Goal: Transaction & Acquisition: Obtain resource

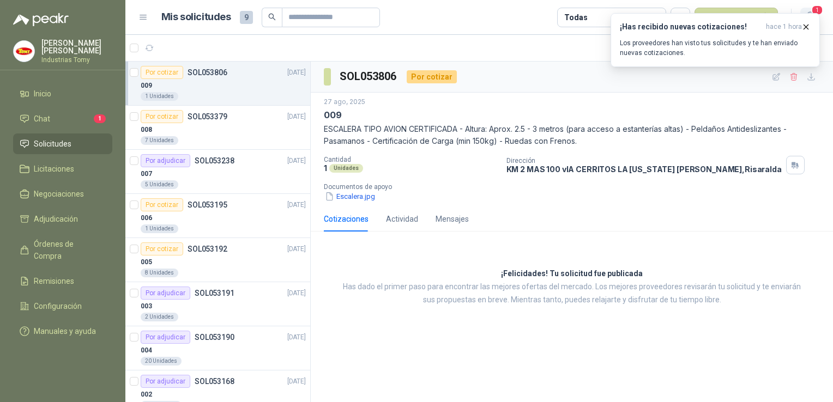
click at [821, 6] on span "1" at bounding box center [817, 10] width 12 height 10
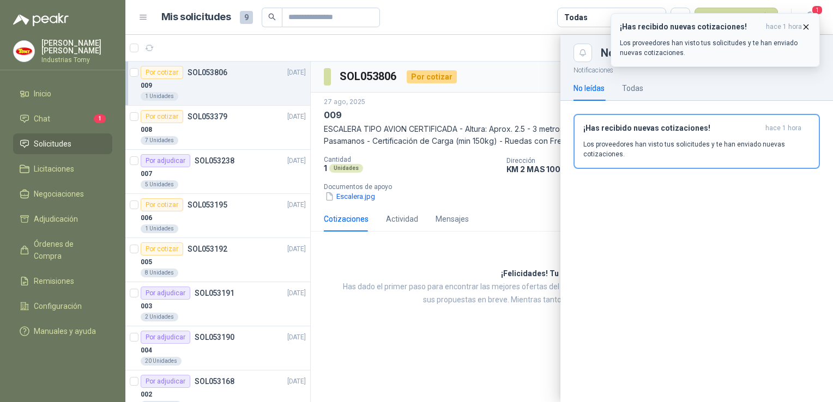
click at [806, 25] on icon "button" at bounding box center [805, 26] width 9 height 9
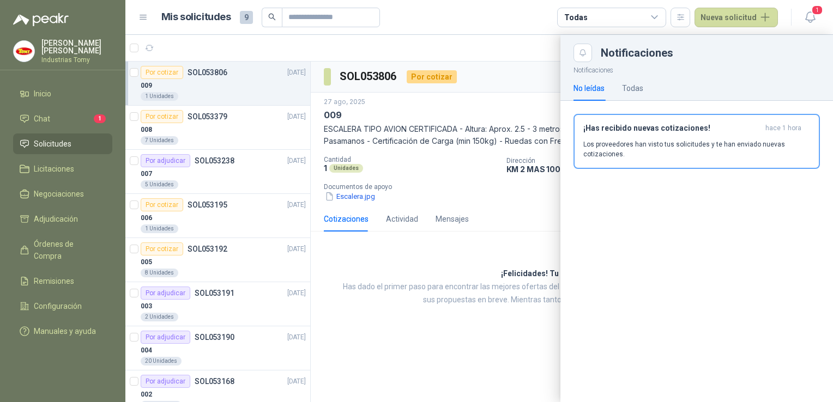
click at [454, 114] on div at bounding box center [479, 218] width 708 height 367
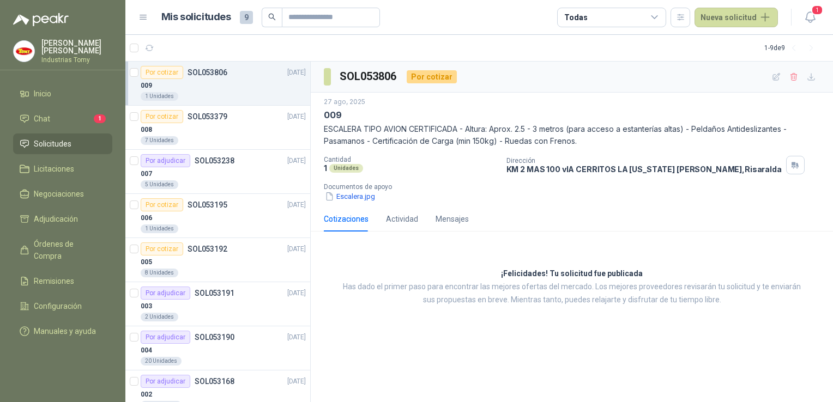
click at [230, 82] on div "009" at bounding box center [223, 85] width 165 height 13
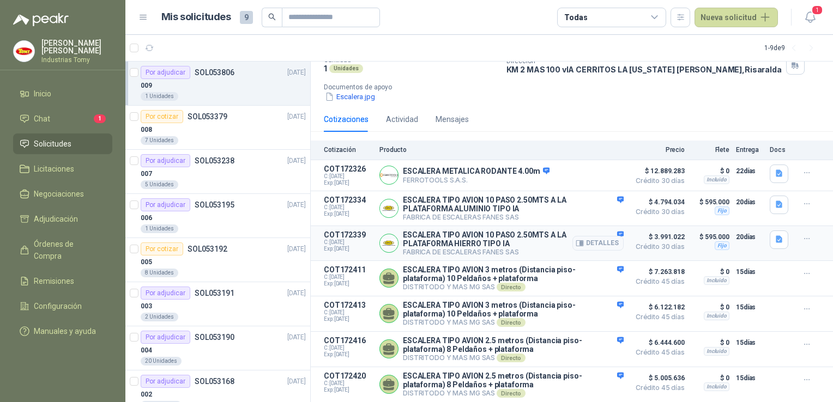
scroll to position [107, 0]
click at [803, 168] on icon "button" at bounding box center [807, 172] width 9 height 9
click at [427, 176] on p "FERROTOOLS S.A.S." at bounding box center [476, 180] width 147 height 8
click at [431, 167] on p "ESCALERA METALICA RODANTE 4.00m" at bounding box center [476, 172] width 147 height 10
click at [598, 168] on button "Detalles" at bounding box center [597, 175] width 51 height 15
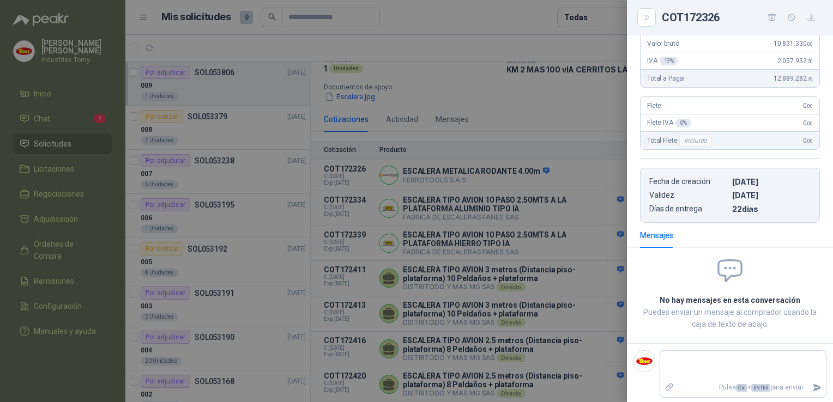
scroll to position [0, 0]
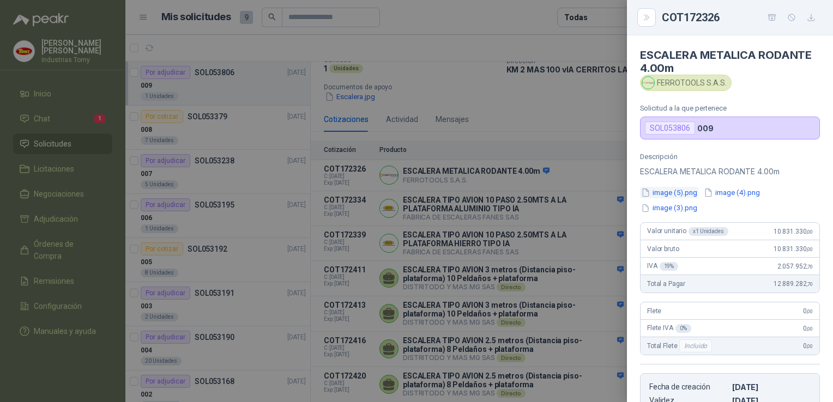
click at [676, 188] on button "image (5).png" at bounding box center [669, 192] width 58 height 11
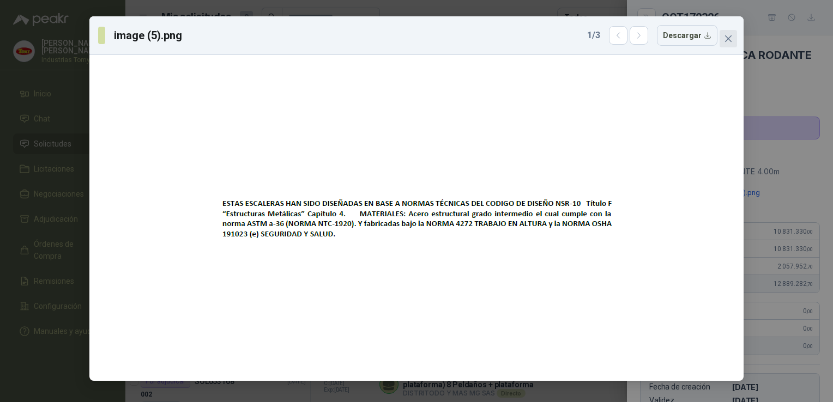
click at [723, 35] on span "Close" at bounding box center [728, 38] width 17 height 9
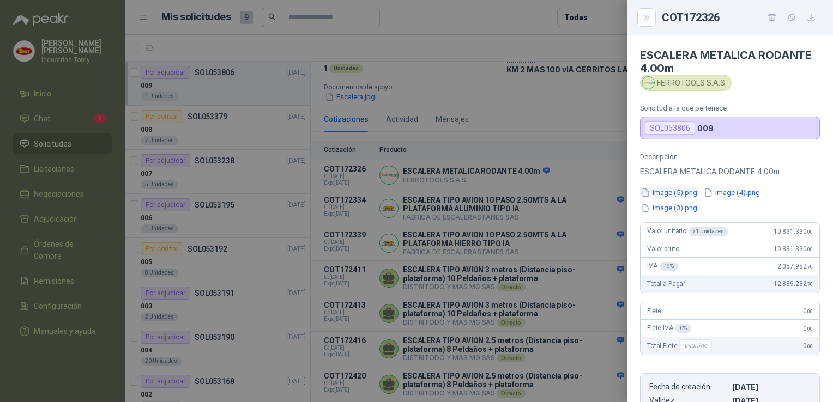
click at [656, 195] on button "image (5).png" at bounding box center [669, 192] width 58 height 11
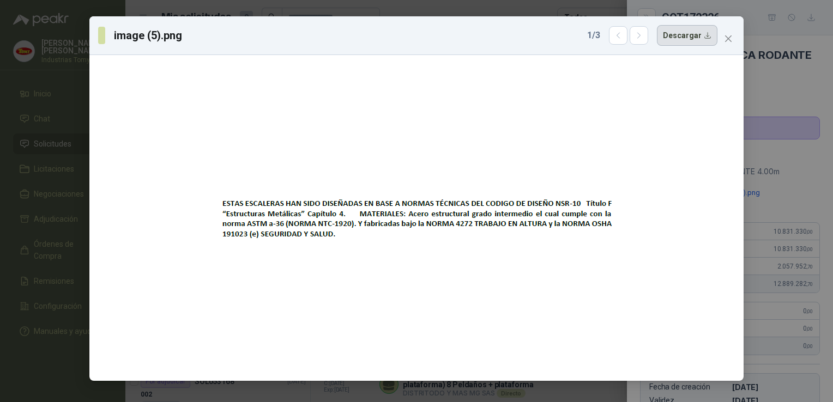
click at [682, 38] on button "Descargar" at bounding box center [687, 35] width 61 height 21
click at [797, 161] on div "image (5).png 1 / 3 Descargar" at bounding box center [416, 201] width 833 height 402
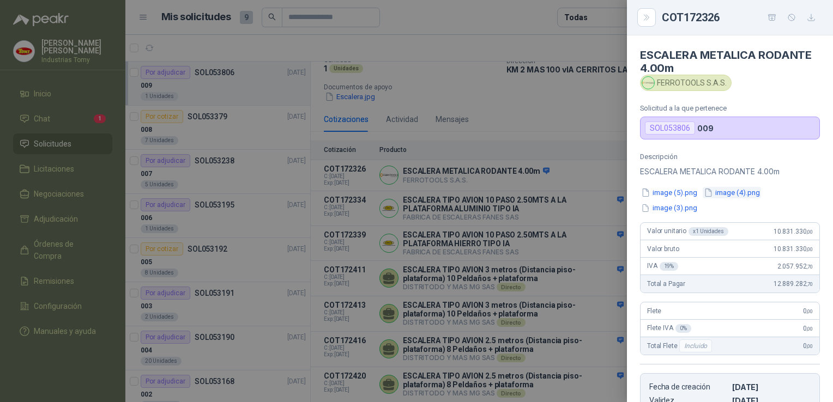
click at [735, 194] on button "image (4).png" at bounding box center [732, 192] width 58 height 11
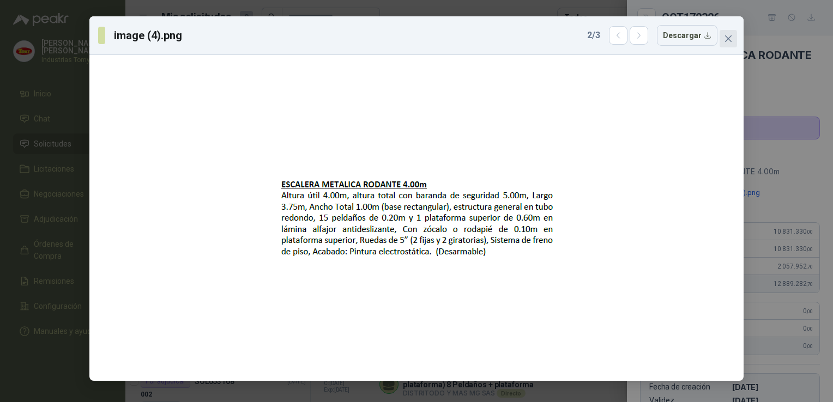
click at [722, 36] on span "Close" at bounding box center [728, 38] width 17 height 9
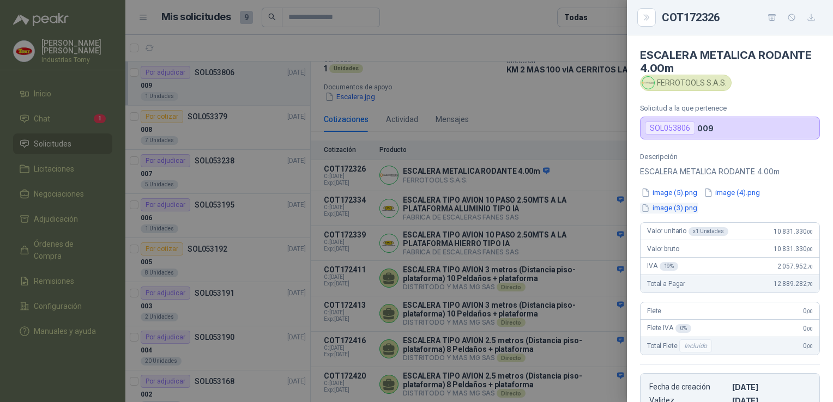
click at [661, 212] on button "image (3).png" at bounding box center [669, 208] width 58 height 11
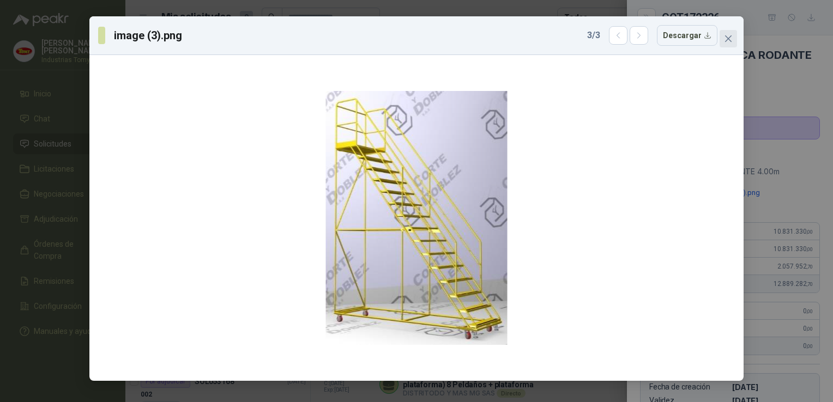
click at [731, 35] on icon "close" at bounding box center [728, 38] width 7 height 7
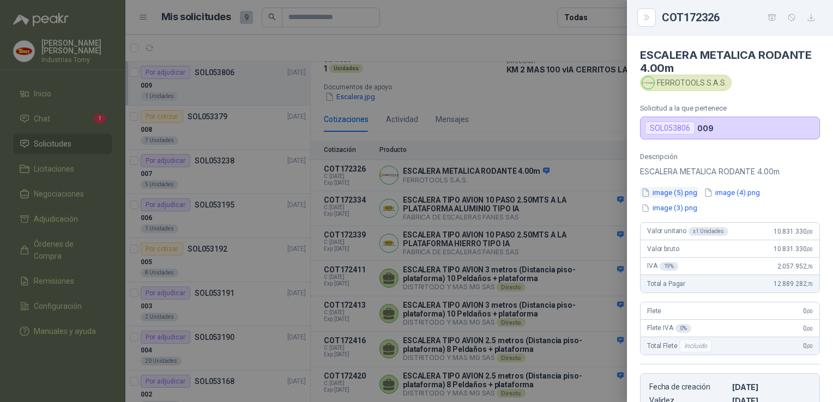
click at [656, 197] on button "image (5).png" at bounding box center [669, 192] width 58 height 11
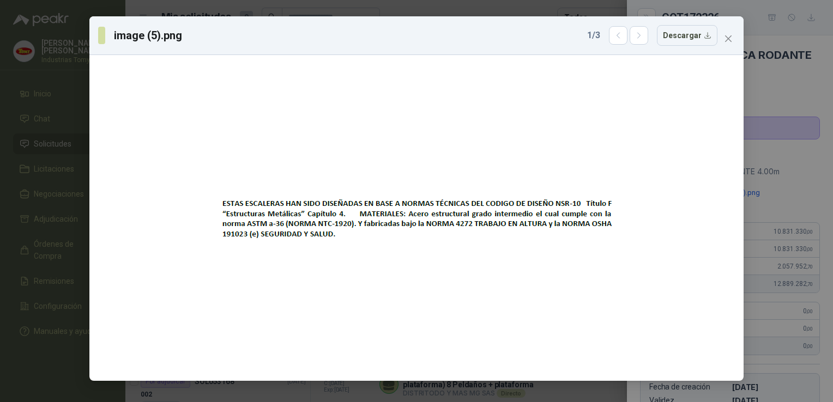
click at [779, 173] on div "image (5).png 1 / 3 Descargar" at bounding box center [416, 201] width 833 height 402
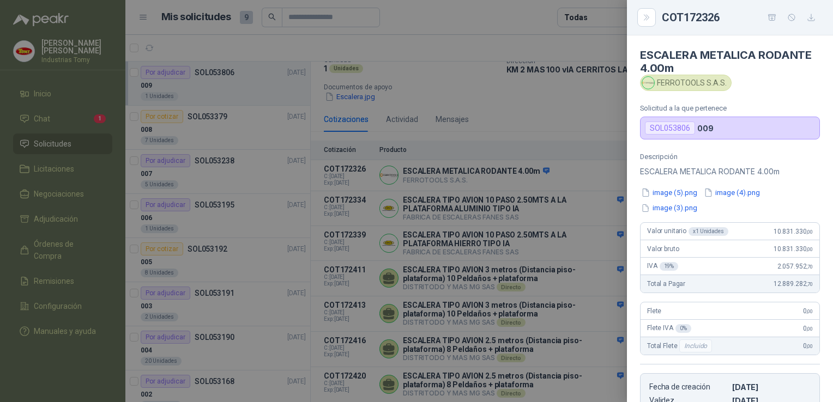
click at [633, 64] on article "ESCALERA METALICA RODANTE 4.00m FERROTOOLS S.A.S. Solicitud a la que pertenece …" at bounding box center [730, 87] width 206 height 104
click at [594, 106] on div at bounding box center [416, 201] width 833 height 402
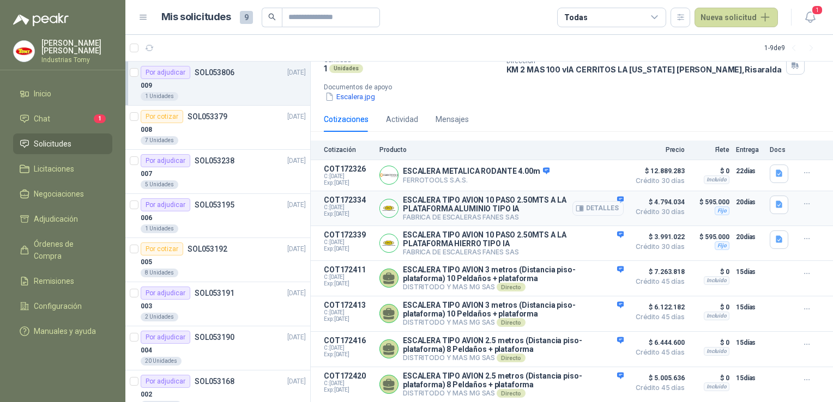
click at [580, 201] on button "Detalles" at bounding box center [597, 208] width 51 height 15
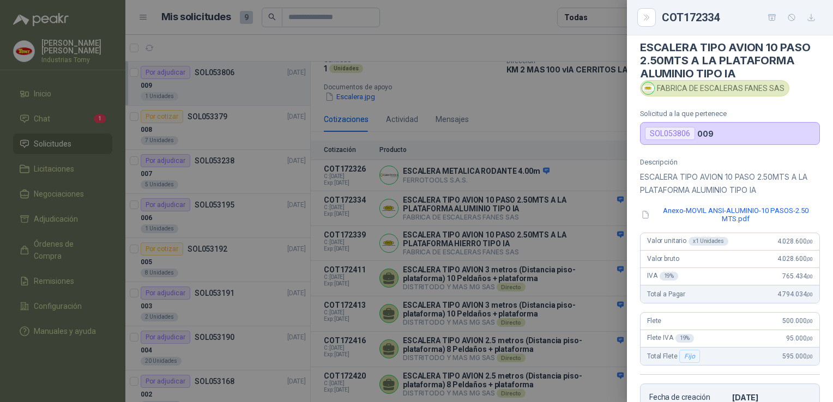
scroll to position [0, 0]
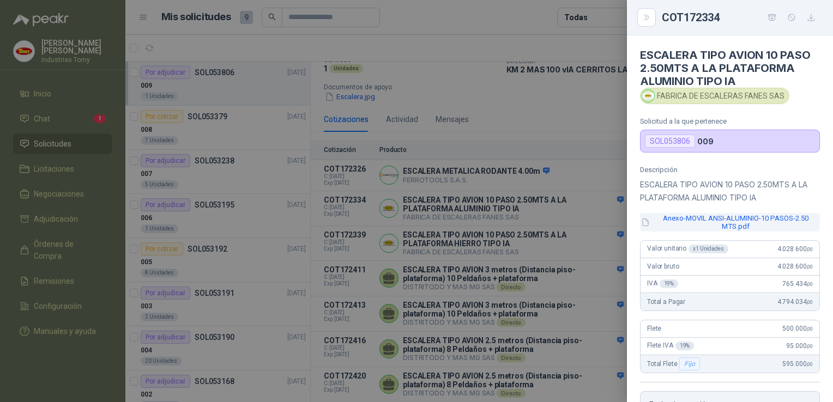
click at [705, 218] on button "Anexo-MOVIL ANSI-ALUMINIO-10 PASOS-2.50 MTS.pdf" at bounding box center [730, 222] width 180 height 19
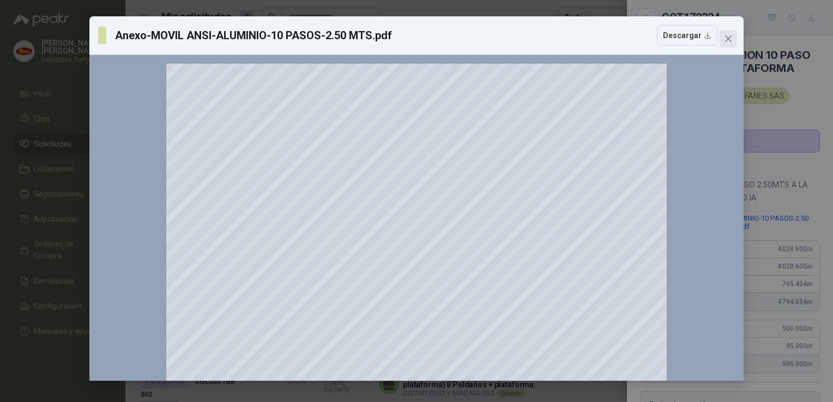
click at [722, 38] on span "Close" at bounding box center [728, 38] width 17 height 9
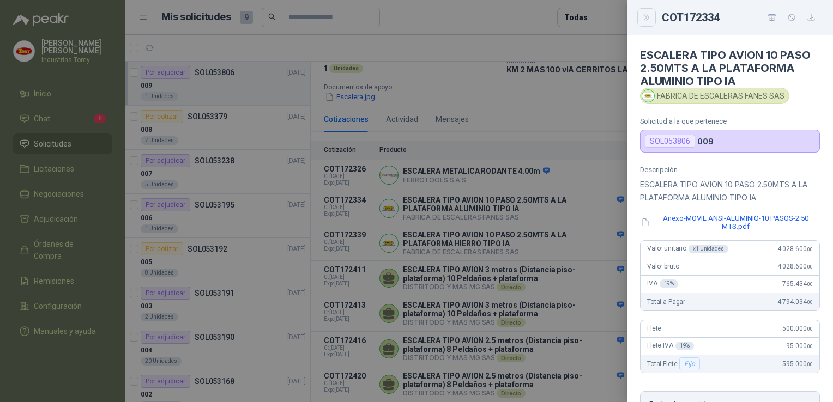
click at [646, 20] on icon "Close" at bounding box center [646, 17] width 9 height 9
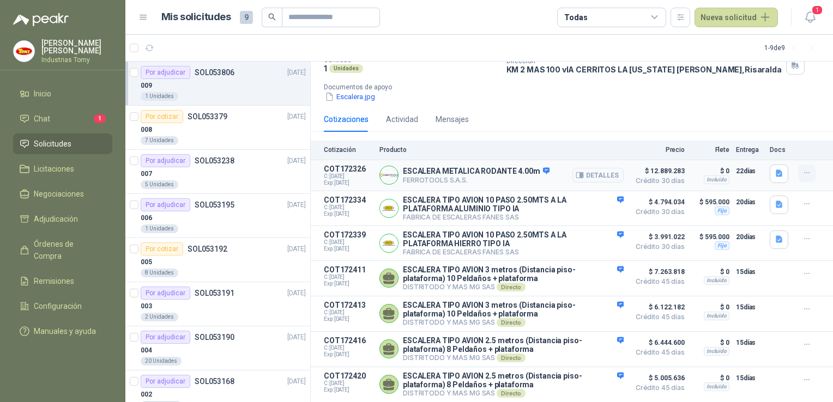
click at [803, 168] on icon "button" at bounding box center [807, 172] width 9 height 9
click at [683, 107] on div "Cotizaciones Actividad Mensajes" at bounding box center [572, 119] width 496 height 25
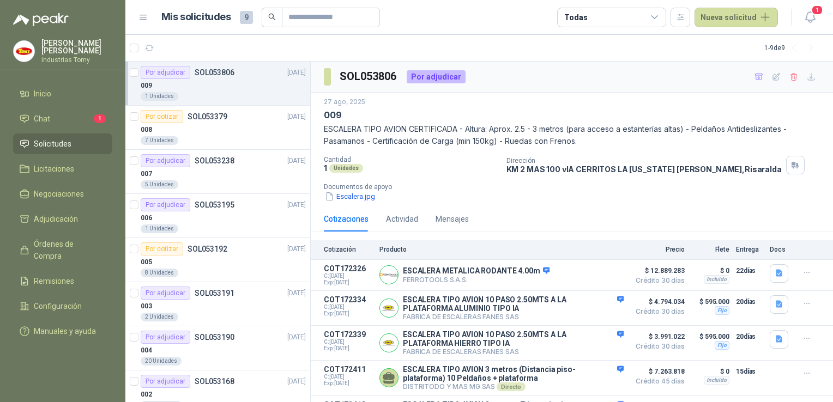
scroll to position [107, 0]
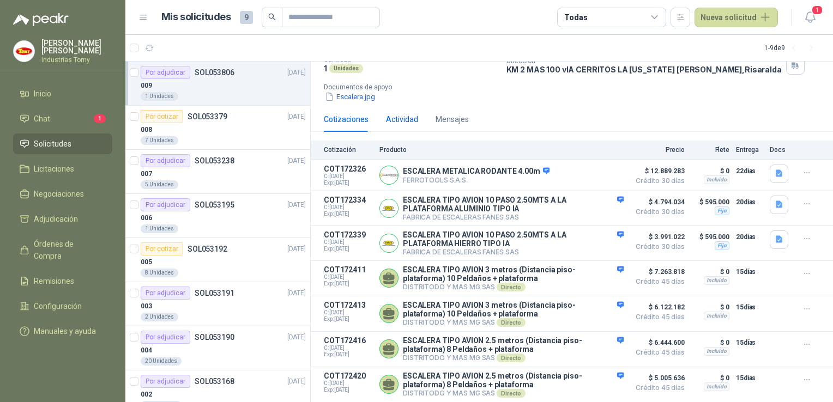
click at [406, 113] on div "Actividad" at bounding box center [402, 119] width 32 height 12
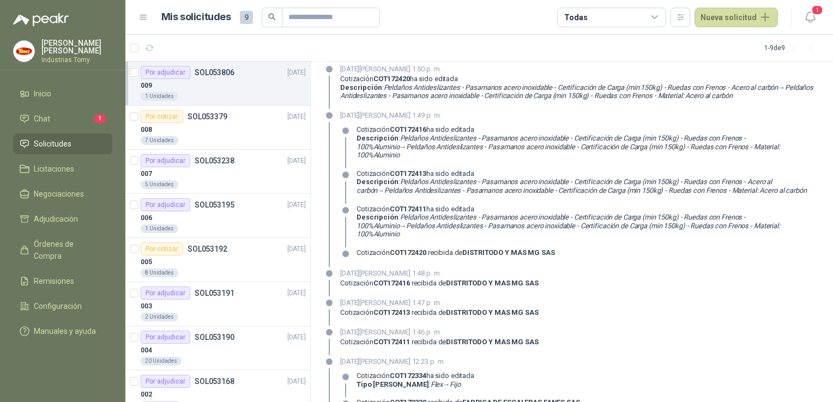
scroll to position [0, 0]
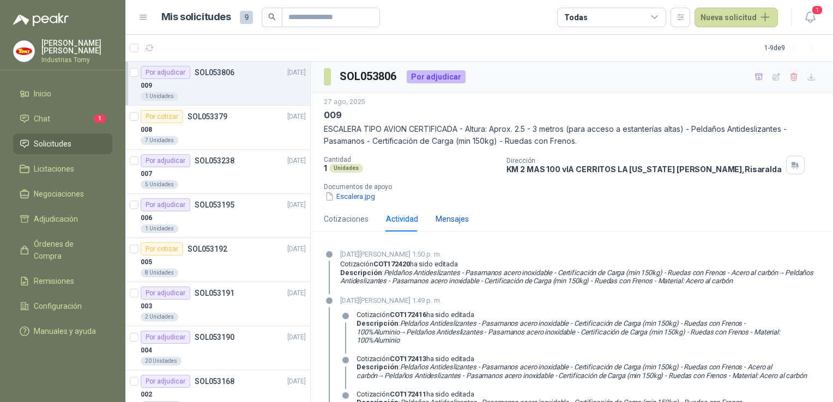
click at [442, 224] on div "Mensajes" at bounding box center [452, 219] width 33 height 12
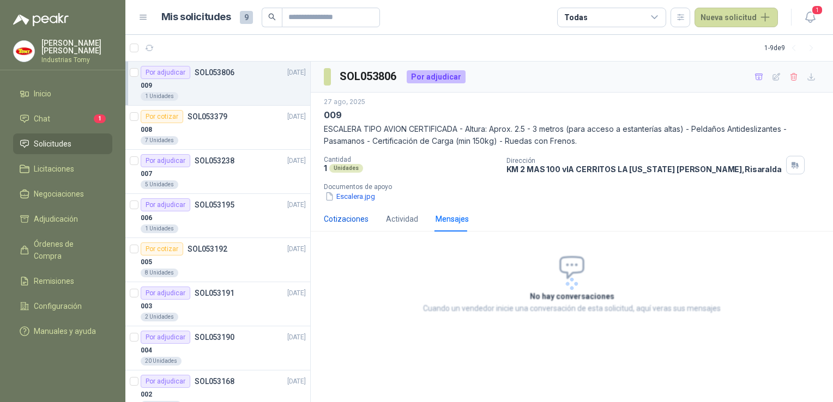
click at [345, 219] on div "Cotizaciones" at bounding box center [346, 219] width 45 height 12
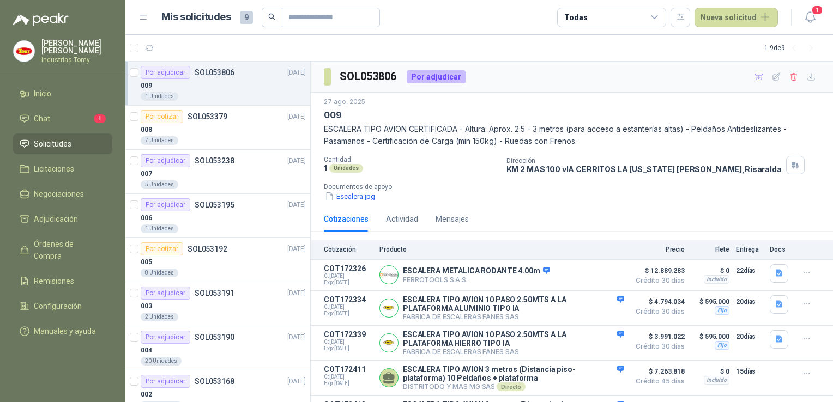
click at [231, 76] on p "SOL053806" at bounding box center [215, 73] width 40 height 8
click at [46, 122] on span "Chat" at bounding box center [42, 119] width 16 height 12
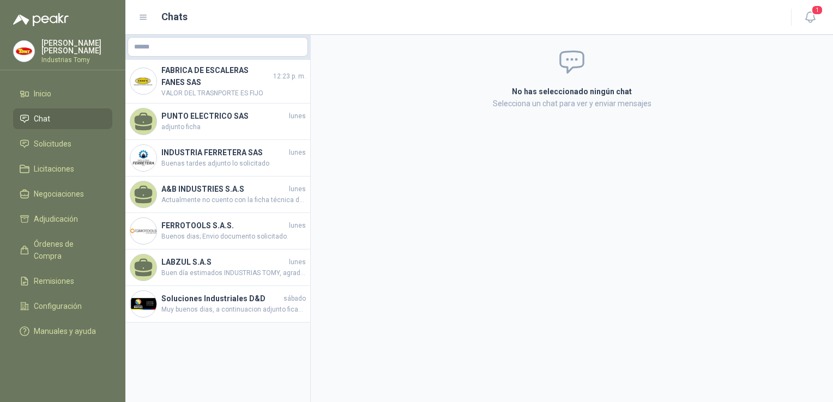
click at [50, 114] on li "Chat" at bounding box center [63, 119] width 86 height 12
click at [51, 141] on span "Solicitudes" at bounding box center [53, 144] width 38 height 12
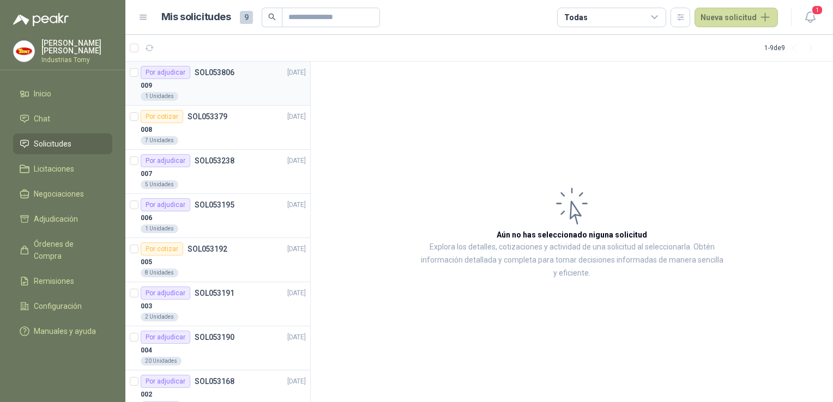
click at [189, 86] on div "009" at bounding box center [223, 85] width 165 height 13
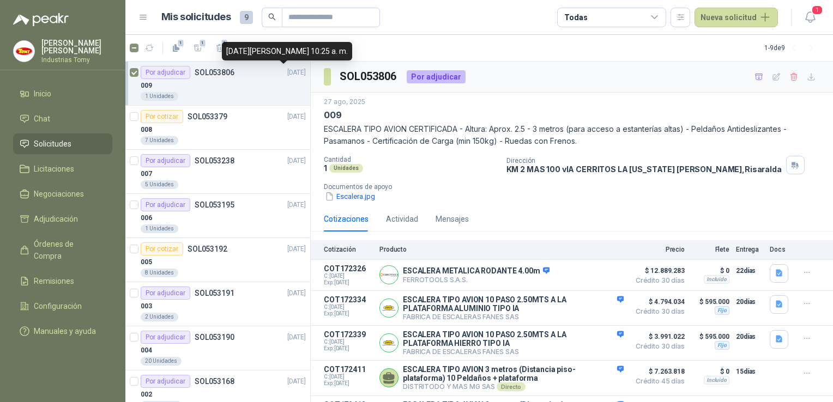
drag, startPoint x: 279, startPoint y: 72, endPoint x: 240, endPoint y: 83, distance: 40.2
click at [240, 83] on div "009" at bounding box center [223, 85] width 165 height 13
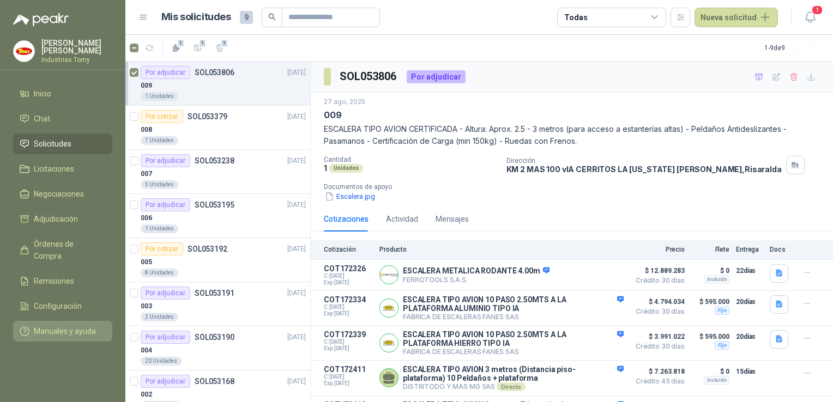
click at [67, 325] on span "Manuales y ayuda" at bounding box center [65, 331] width 62 height 12
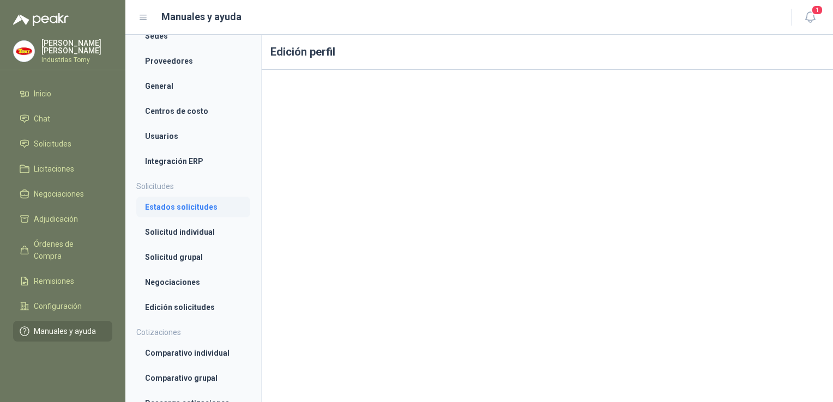
scroll to position [164, 0]
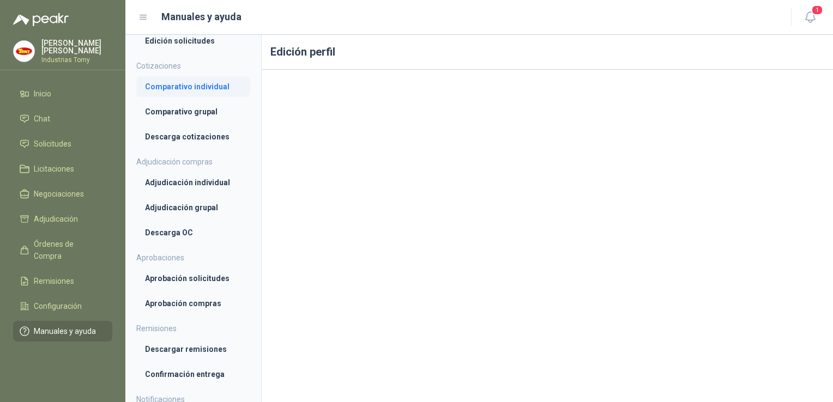
click at [196, 78] on link "Comparativo individual" at bounding box center [193, 86] width 114 height 21
click at [190, 112] on li "Comparativo grupal" at bounding box center [193, 113] width 97 height 12
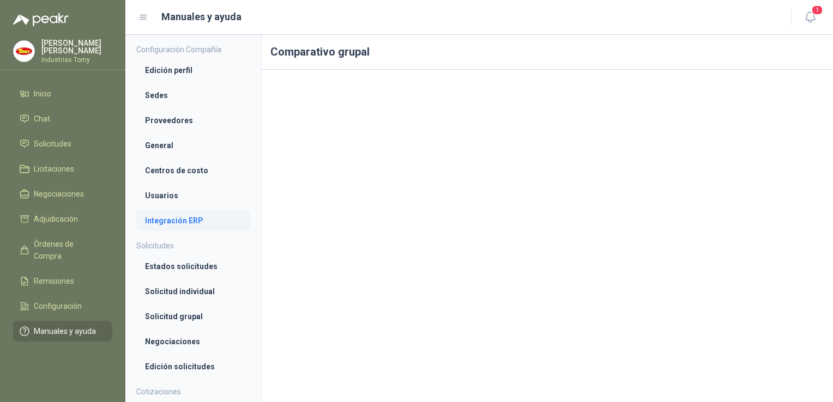
click at [188, 222] on li "Integración ERP" at bounding box center [193, 221] width 97 height 12
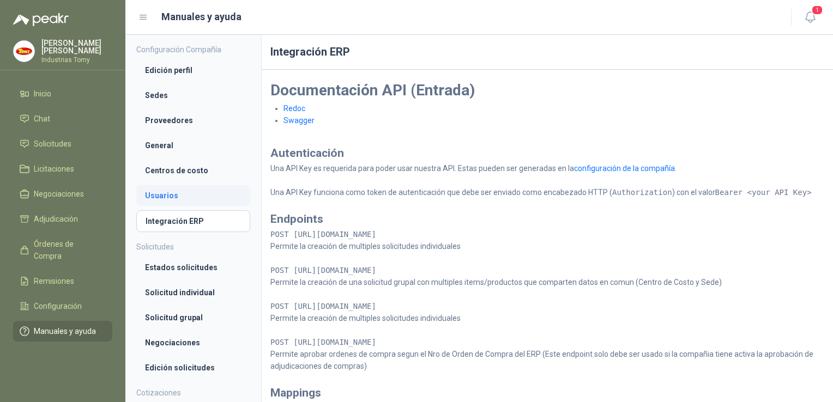
click at [173, 198] on li "Usuarios" at bounding box center [193, 196] width 97 height 12
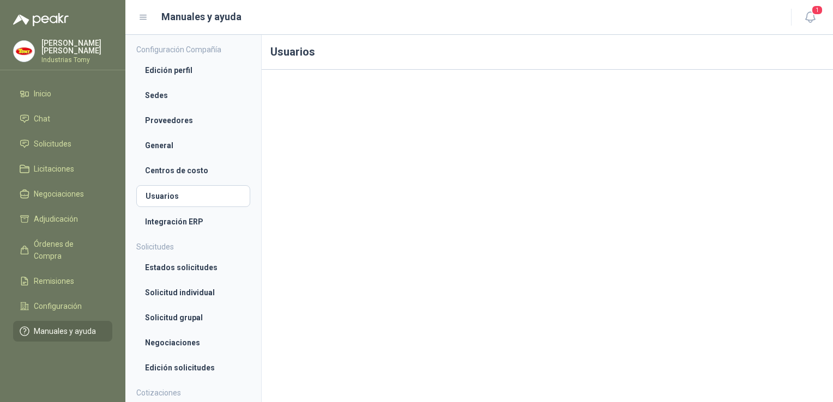
click at [178, 181] on ul "Edición perfil Sedes Proveedores General Centros de costo Usuarios Integración …" at bounding box center [193, 146] width 114 height 172
click at [180, 173] on li "Centros de costo" at bounding box center [193, 171] width 97 height 12
click at [169, 151] on li "General" at bounding box center [193, 146] width 97 height 12
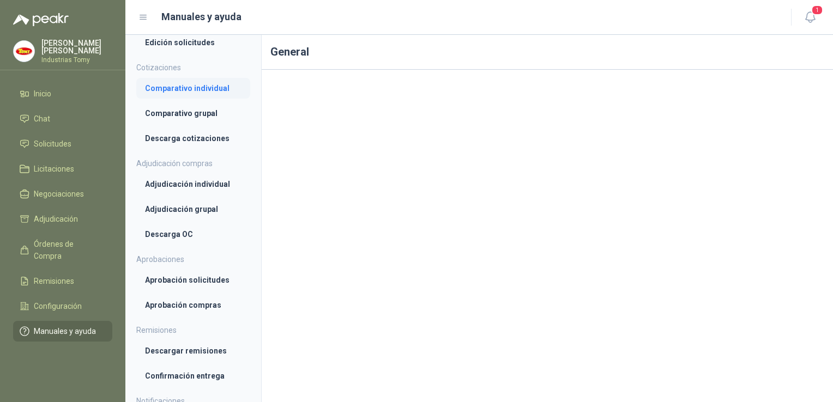
scroll to position [380, 0]
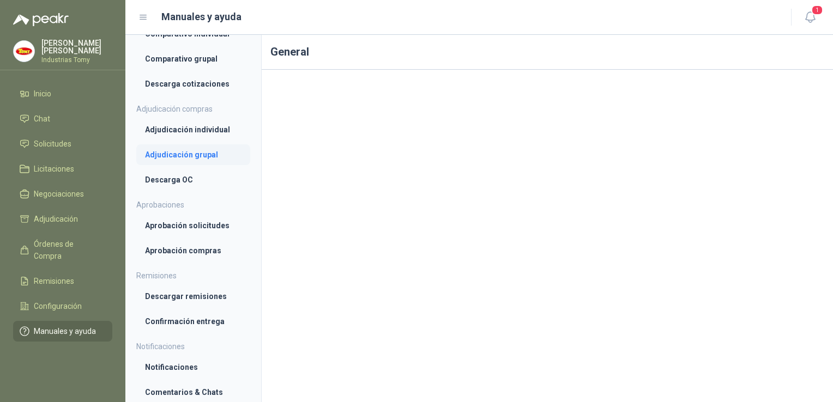
click at [182, 156] on li "Adjudicación grupal" at bounding box center [193, 155] width 97 height 12
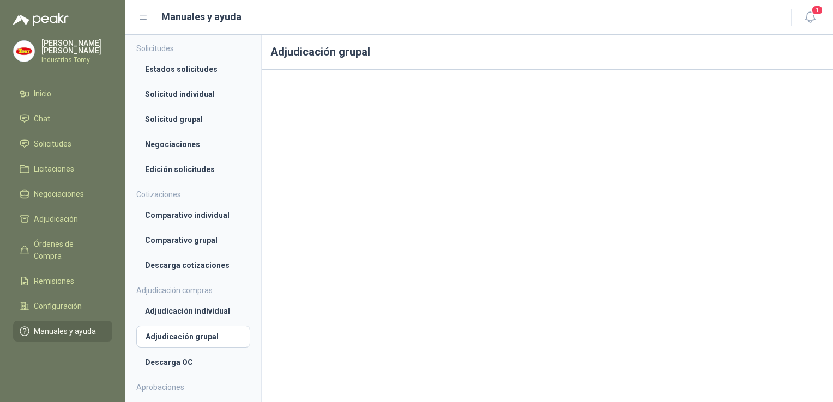
scroll to position [216, 0]
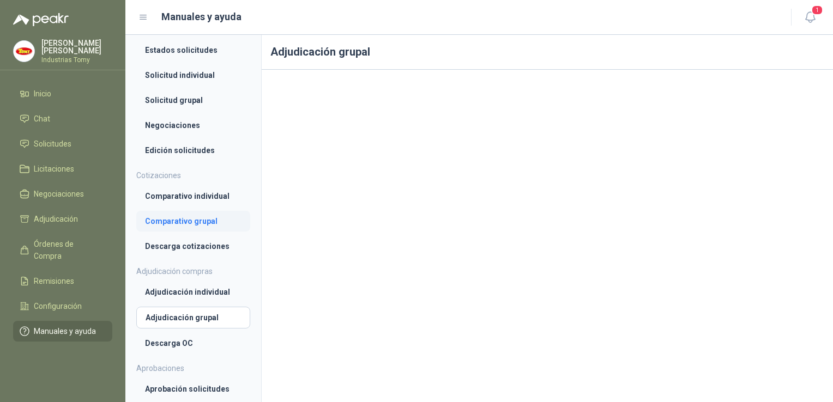
click at [187, 216] on li "Comparativo grupal" at bounding box center [193, 221] width 97 height 12
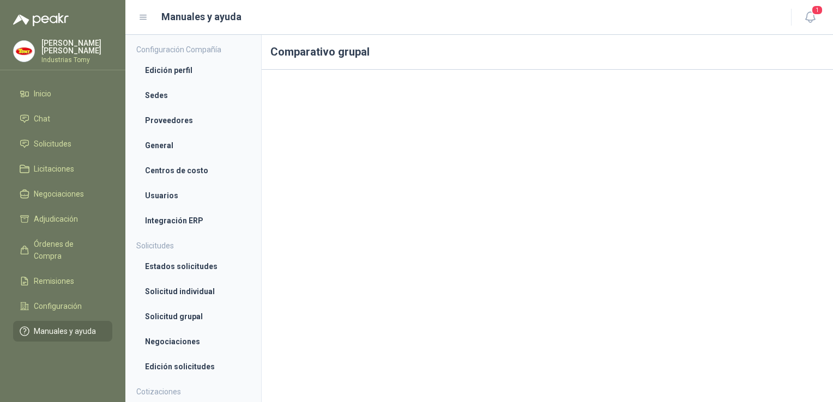
click at [49, 132] on ul "Inicio Chat Solicitudes Licitaciones Negociaciones Adjudicación Órdenes de Comp…" at bounding box center [62, 214] width 125 height 263
click at [48, 141] on span "Solicitudes" at bounding box center [53, 144] width 38 height 12
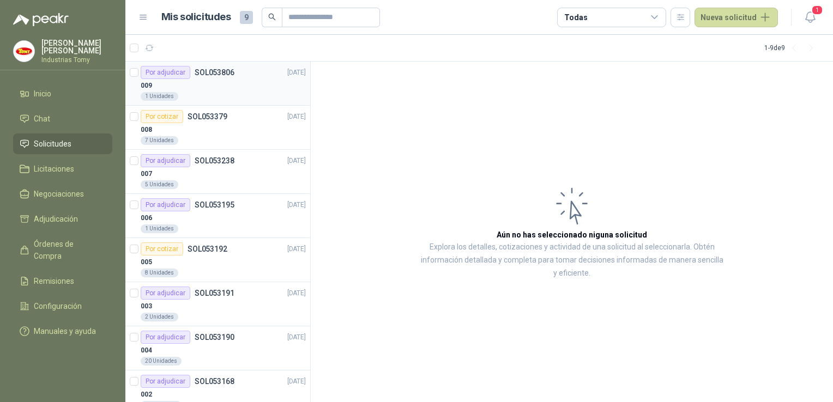
click at [240, 86] on div "009" at bounding box center [223, 85] width 165 height 13
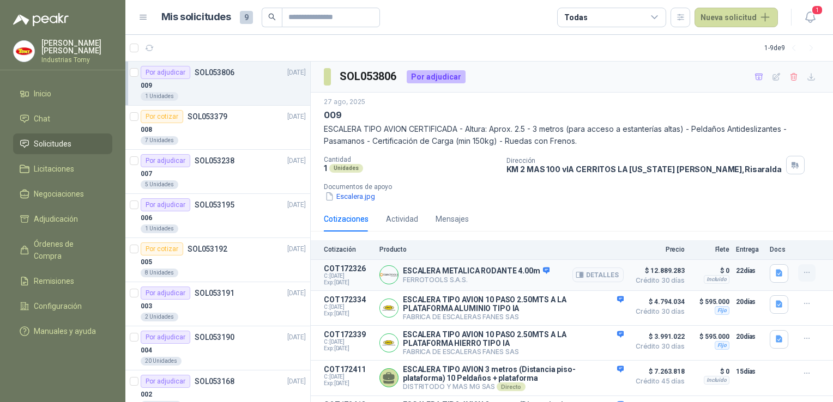
click at [803, 271] on icon "button" at bounding box center [807, 272] width 9 height 9
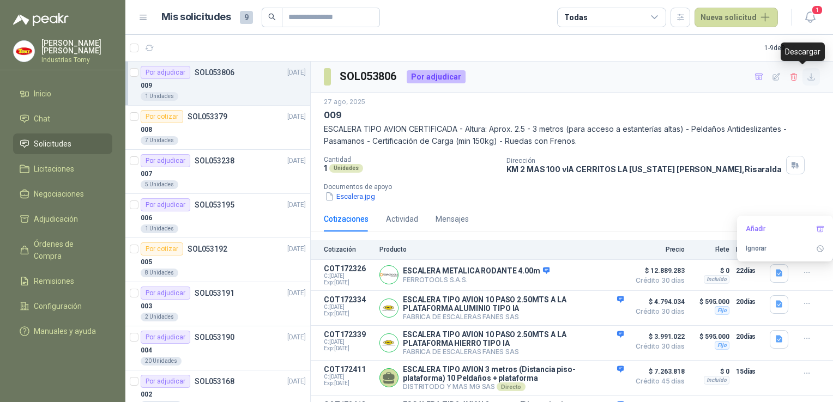
click at [807, 73] on icon "button" at bounding box center [811, 77] width 9 height 9
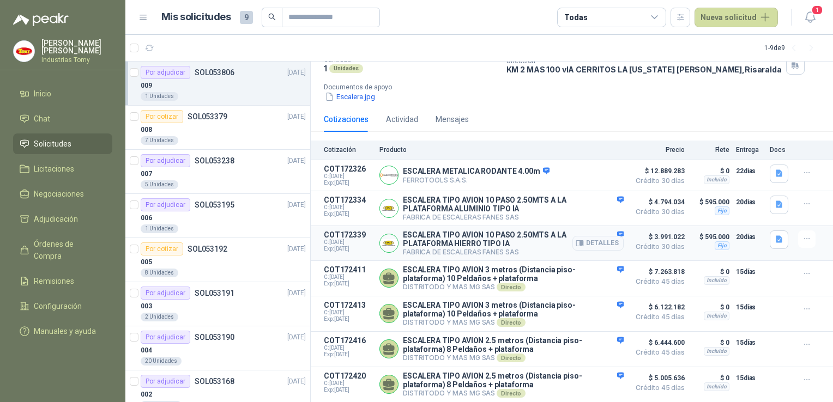
scroll to position [107, 0]
click at [471, 267] on p "ESCALERA TIPO AVION 3 metros (Distancia piso-plataforma) 10 Peldaños + platafor…" at bounding box center [513, 274] width 221 height 17
click at [587, 276] on button "Detalles" at bounding box center [597, 278] width 51 height 15
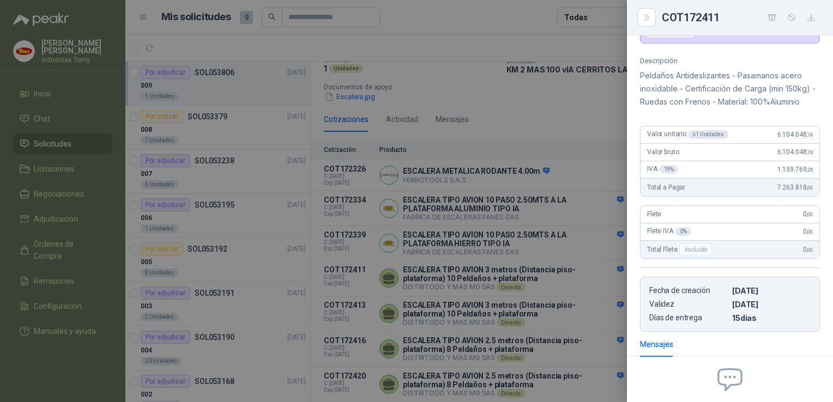
scroll to position [0, 0]
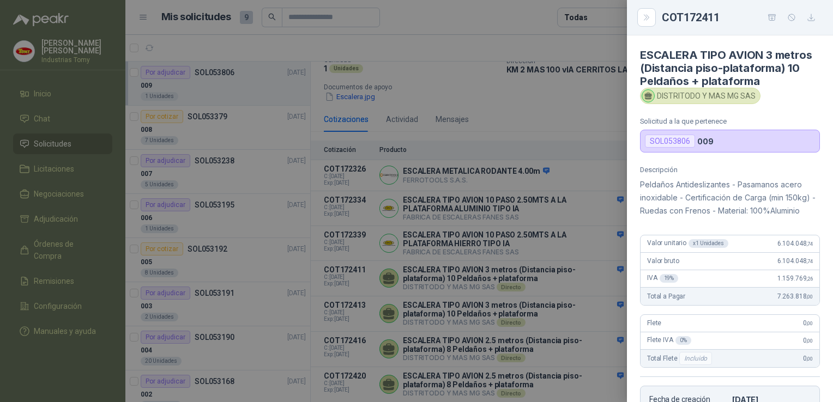
click at [677, 138] on div "SOL053806" at bounding box center [670, 141] width 50 height 13
click at [505, 141] on div at bounding box center [416, 201] width 833 height 402
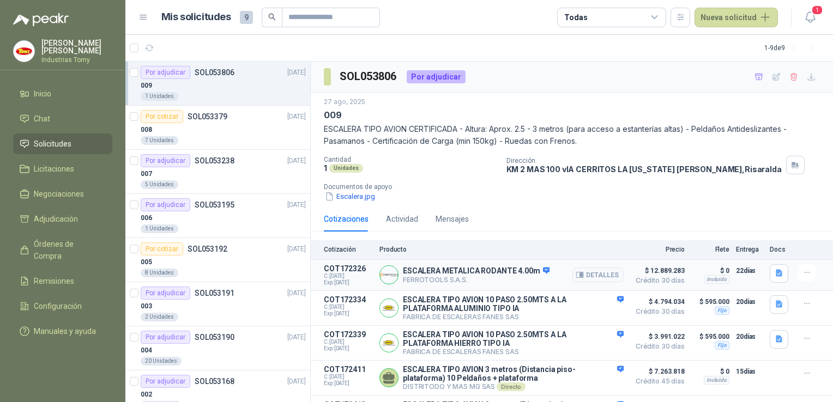
click at [315, 276] on article "COT172326 C: [DATE] Exp: [DATE] ESCALERA METALICA RODANTE 4.00m FERROTOOLS S.A.…" at bounding box center [572, 275] width 522 height 31
click at [317, 251] on div "Cotización Producto Precio Flete Entrega Docs" at bounding box center [572, 250] width 522 height 20
click at [329, 273] on span "C: [DATE]" at bounding box center [348, 276] width 49 height 7
click at [803, 276] on button "button" at bounding box center [806, 272] width 17 height 17
click at [803, 374] on icon "button" at bounding box center [807, 373] width 9 height 9
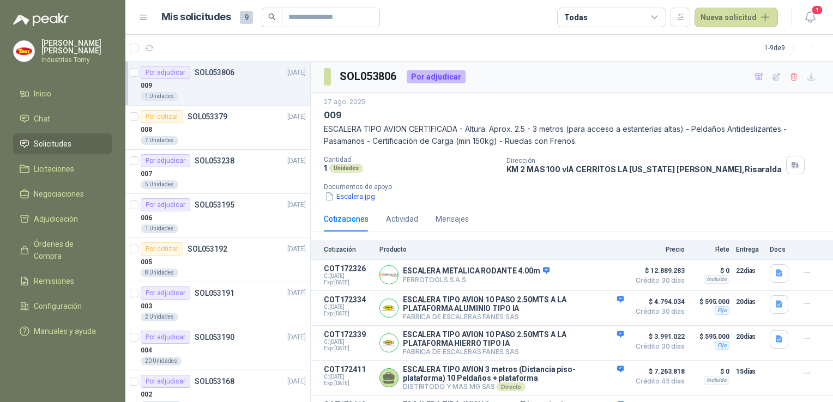
click at [728, 191] on div "Escalera.jpg" at bounding box center [576, 196] width 505 height 11
drag, startPoint x: 331, startPoint y: 273, endPoint x: 636, endPoint y: 210, distance: 310.6
click at [639, 209] on div "Cotizaciones Actividad Mensajes" at bounding box center [572, 219] width 496 height 25
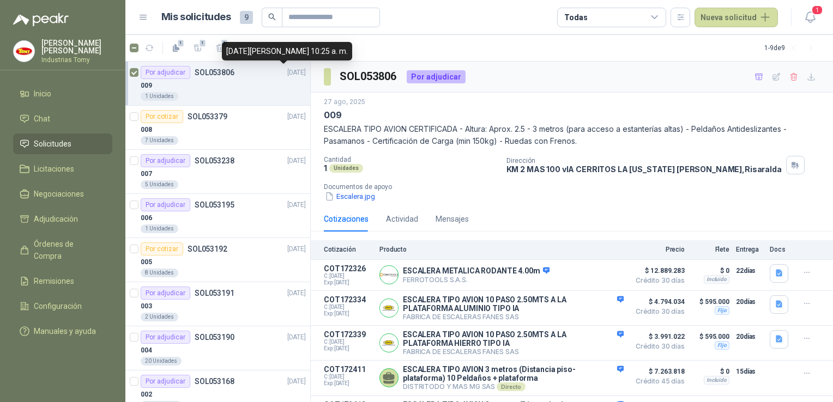
click at [290, 71] on p "[DATE]" at bounding box center [296, 73] width 19 height 10
click at [290, 70] on p "[DATE]" at bounding box center [296, 73] width 19 height 10
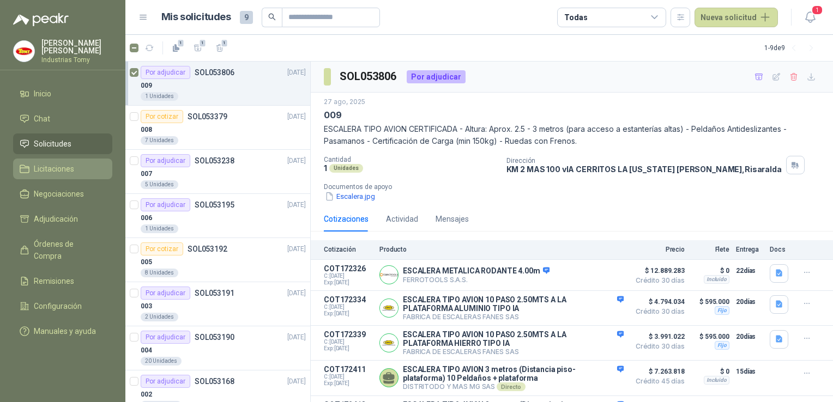
click at [55, 174] on span "Licitaciones" at bounding box center [54, 169] width 40 height 12
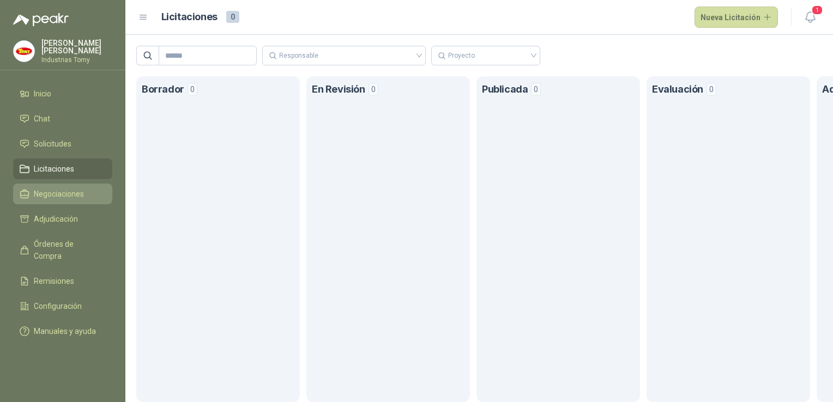
click at [51, 190] on span "Negociaciones" at bounding box center [59, 194] width 50 height 12
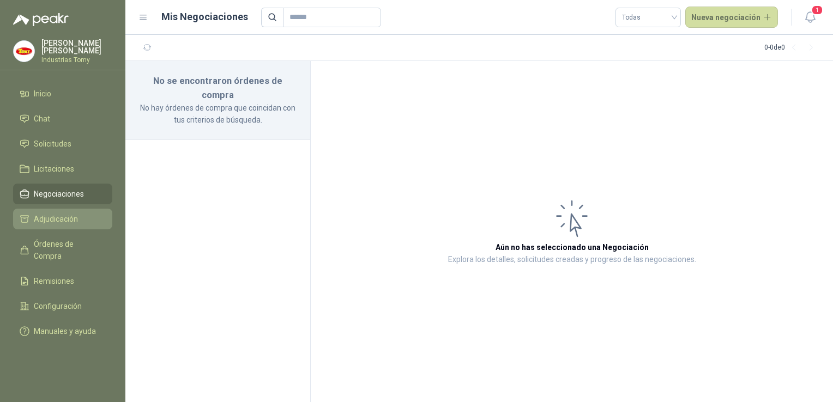
click at [58, 224] on span "Adjudicación" at bounding box center [56, 219] width 44 height 12
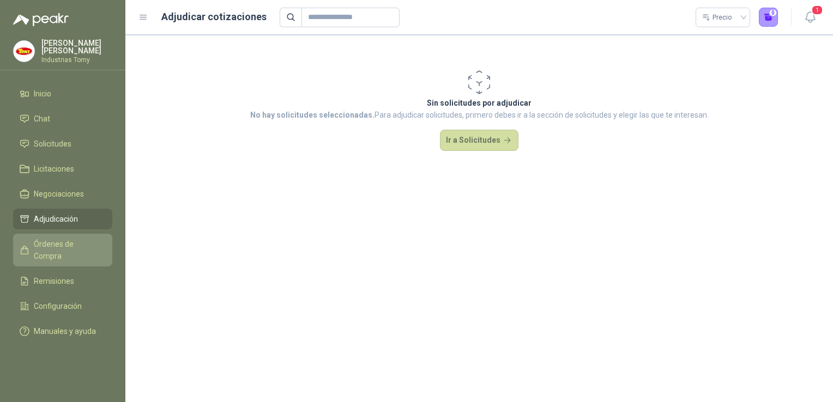
click at [65, 248] on span "Órdenes de Compra" at bounding box center [68, 250] width 68 height 24
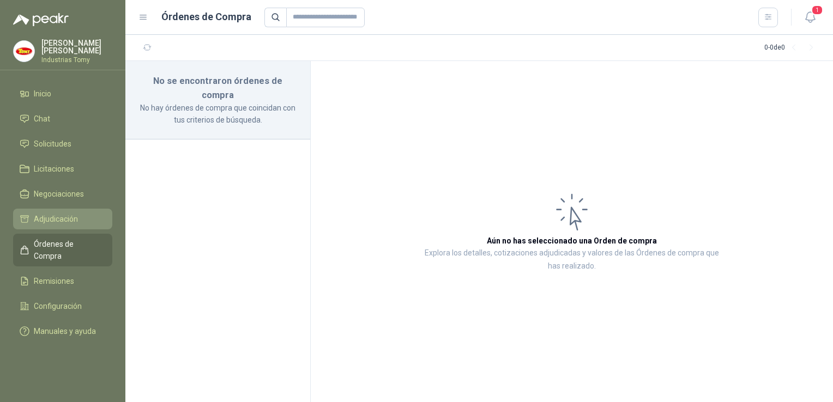
click at [57, 222] on span "Adjudicación" at bounding box center [56, 219] width 44 height 12
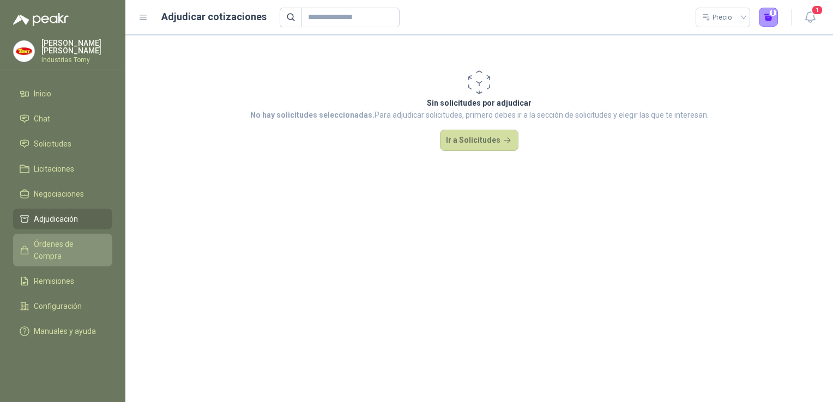
click at [61, 245] on span "Órdenes de Compra" at bounding box center [68, 250] width 68 height 24
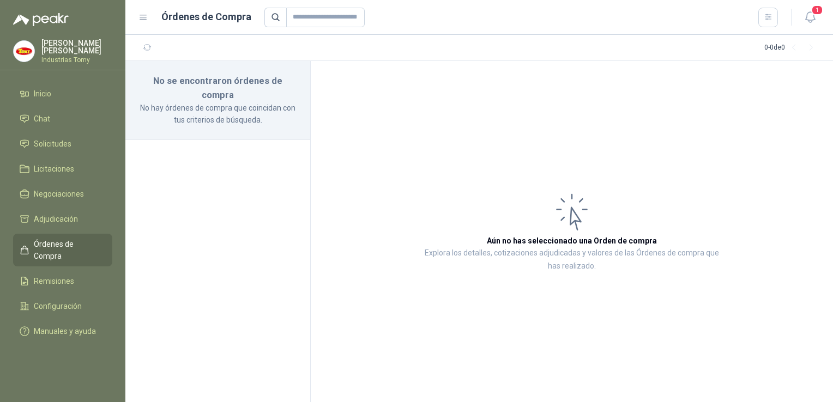
click at [48, 282] on ul "Inicio Chat Solicitudes Licitaciones Negociaciones Adjudicación Órdenes de Comp…" at bounding box center [62, 214] width 125 height 263
drag, startPoint x: 48, startPoint y: 282, endPoint x: 53, endPoint y: 119, distance: 163.7
click at [53, 119] on li "Chat" at bounding box center [63, 119] width 86 height 12
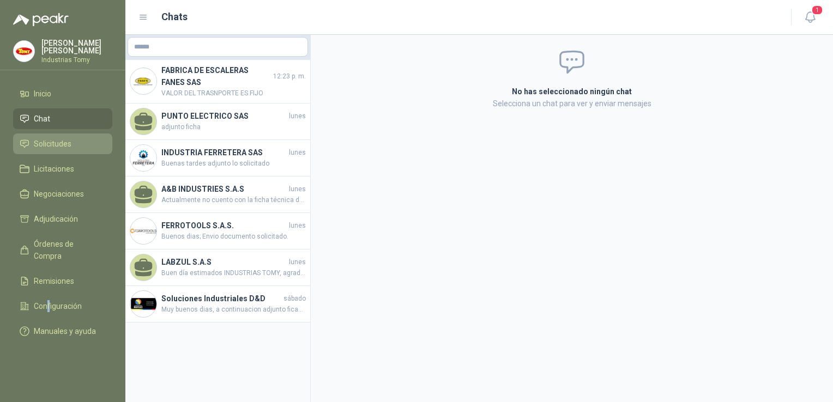
click at [55, 146] on span "Solicitudes" at bounding box center [53, 144] width 38 height 12
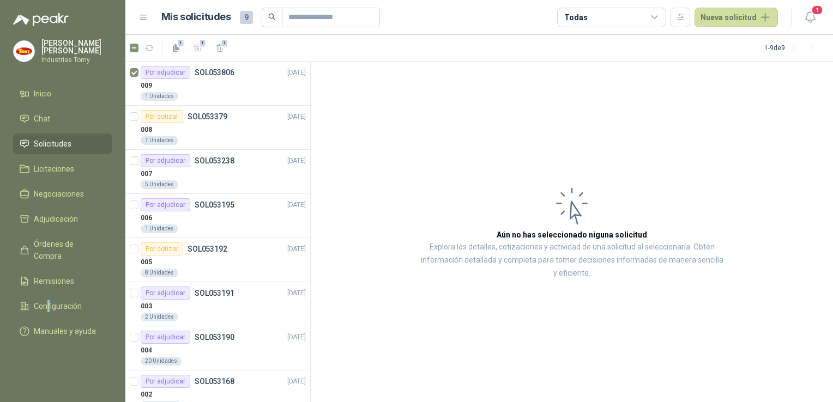
click at [46, 147] on span "Solicitudes" at bounding box center [53, 144] width 38 height 12
click at [198, 47] on icon "button" at bounding box center [198, 48] width 8 height 6
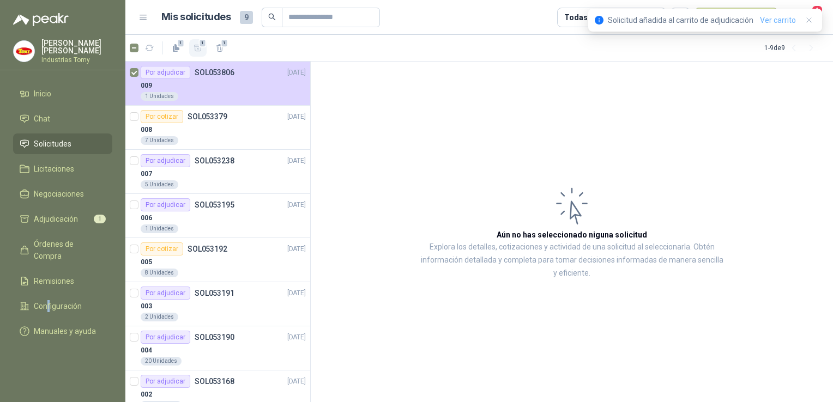
click at [785, 18] on link "Ver carrito" at bounding box center [778, 20] width 36 height 12
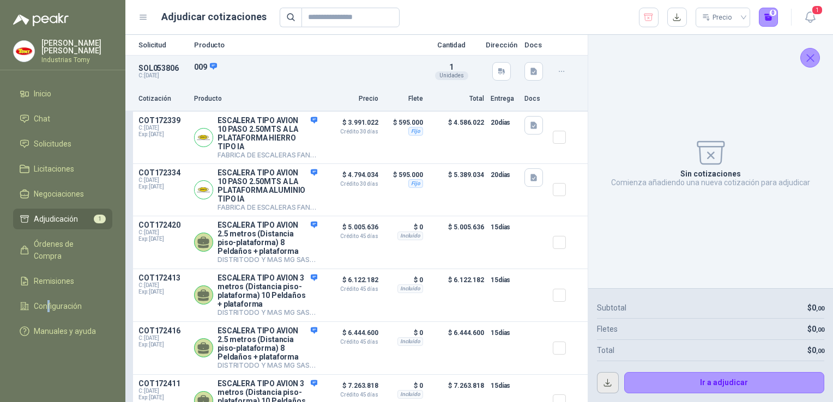
click at [606, 381] on button "button" at bounding box center [608, 383] width 22 height 22
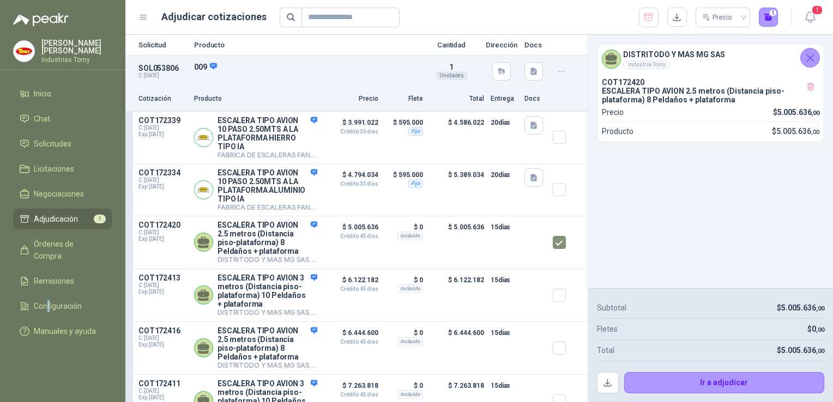
click at [553, 66] on button "button" at bounding box center [561, 71] width 17 height 17
click at [560, 47] on p at bounding box center [564, 44] width 22 height 7
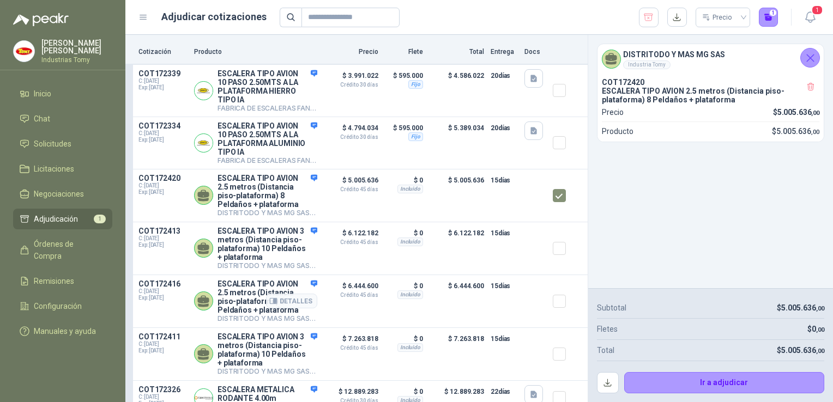
scroll to position [88, 0]
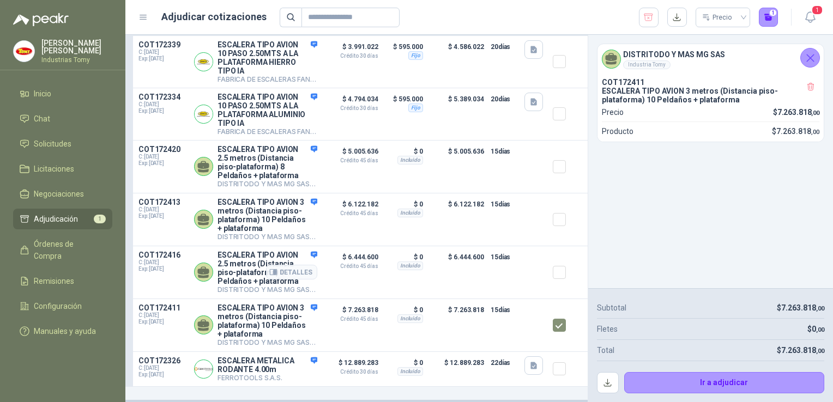
click at [560, 272] on div at bounding box center [564, 273] width 22 height 44
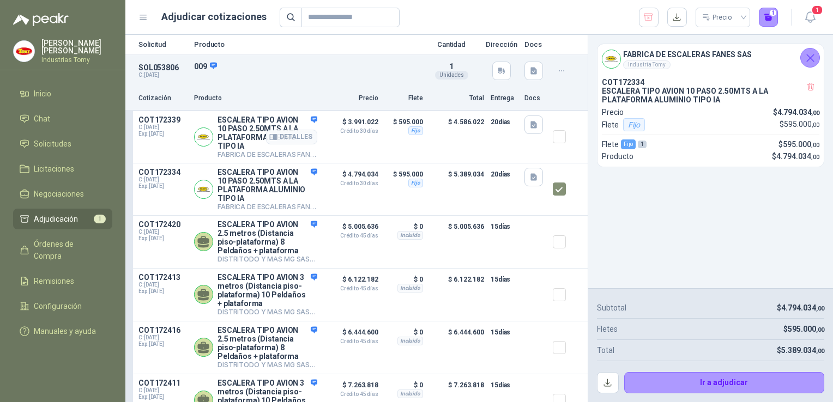
scroll to position [0, 0]
click at [541, 44] on div "Solicitud Producto Cantidad Dirección Docs" at bounding box center [356, 45] width 462 height 20
click at [814, 55] on icon "Cerrar" at bounding box center [811, 58] width 14 height 14
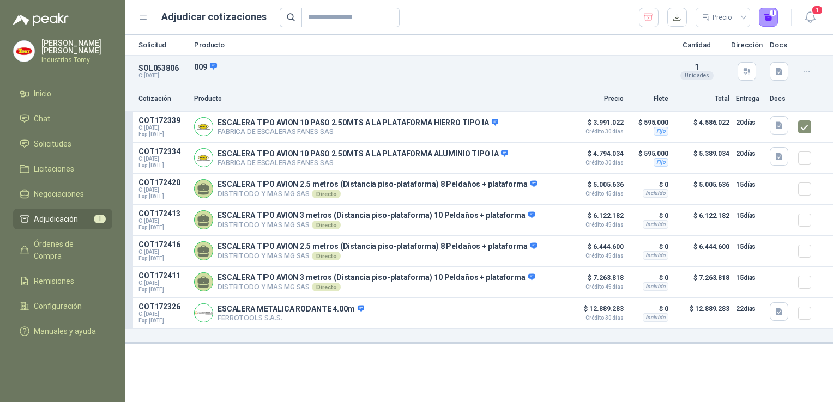
click at [803, 71] on icon "button" at bounding box center [807, 71] width 9 height 9
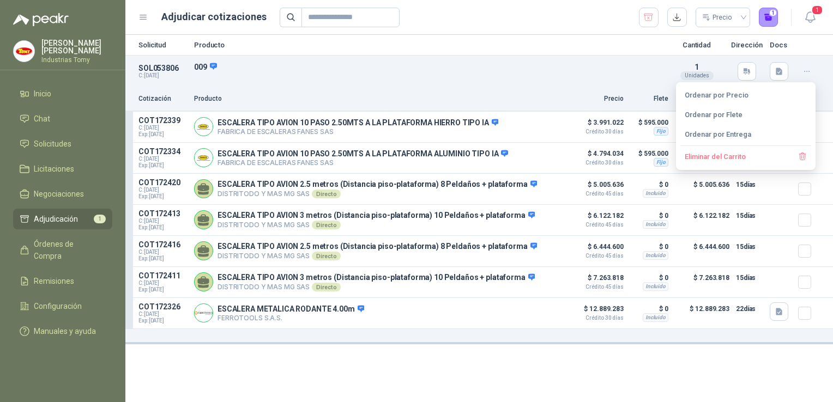
click at [450, 40] on div "Solicitud Producto Cantidad Dirección Docs" at bounding box center [479, 45] width 708 height 20
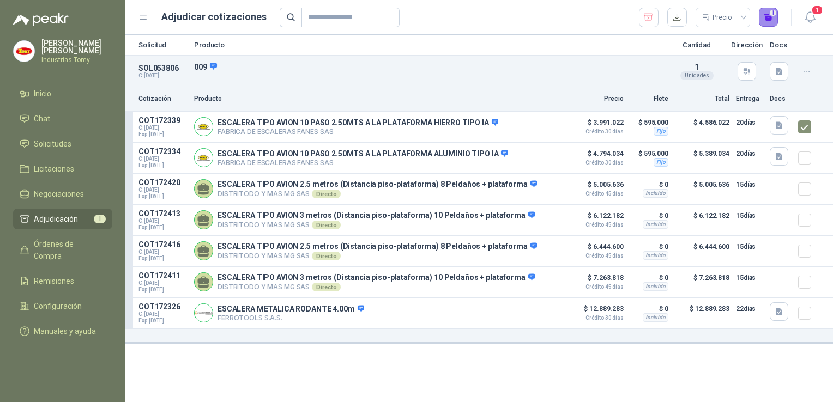
click at [769, 20] on button "1" at bounding box center [769, 18] width 20 height 20
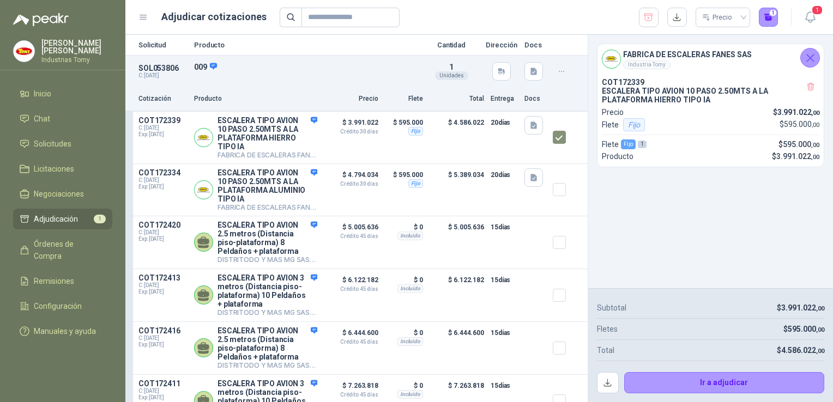
click at [811, 60] on icon "Cerrar" at bounding box center [811, 58] width 14 height 14
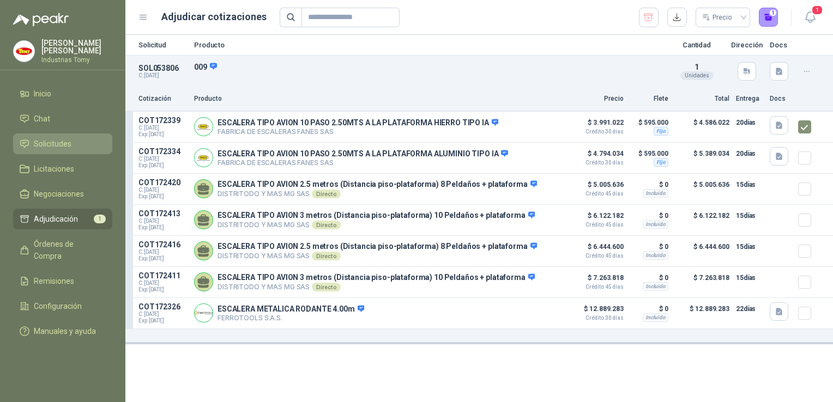
click at [46, 145] on span "Solicitudes" at bounding box center [53, 144] width 38 height 12
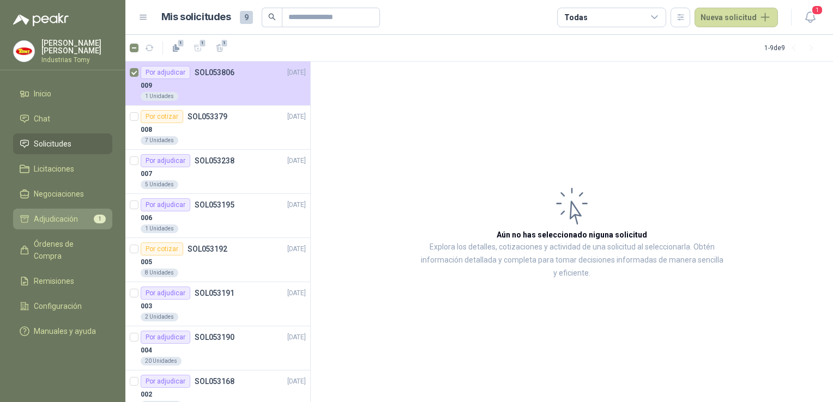
click at [53, 213] on span "Adjudicación" at bounding box center [56, 219] width 44 height 12
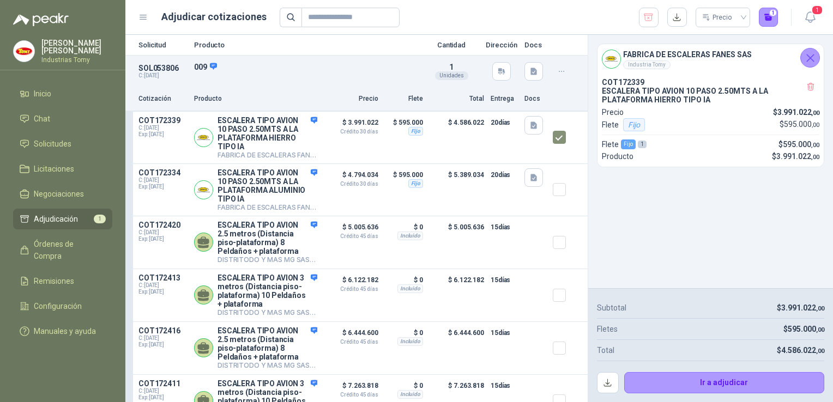
click at [812, 58] on icon "Cerrar" at bounding box center [811, 58] width 14 height 14
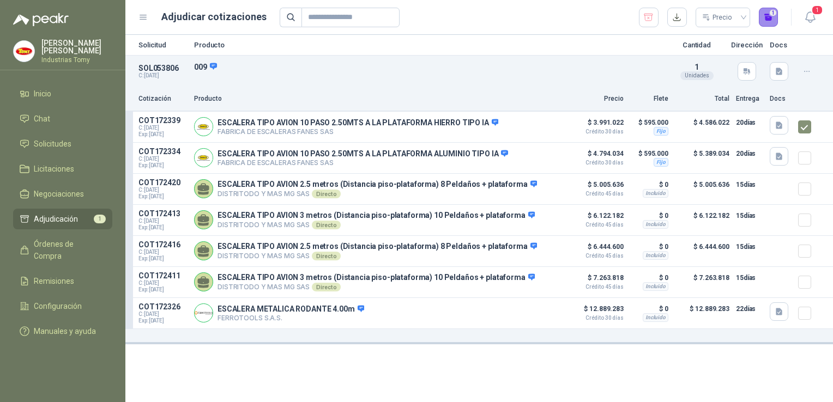
click at [765, 13] on button "1" at bounding box center [769, 18] width 20 height 20
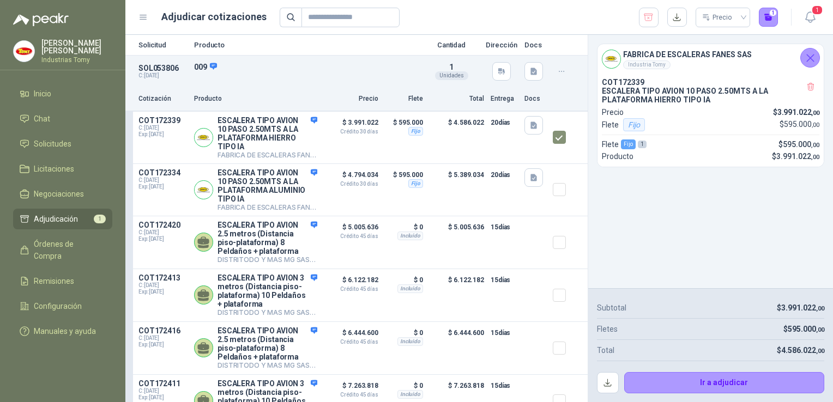
click at [809, 63] on icon "Cerrar" at bounding box center [811, 58] width 14 height 14
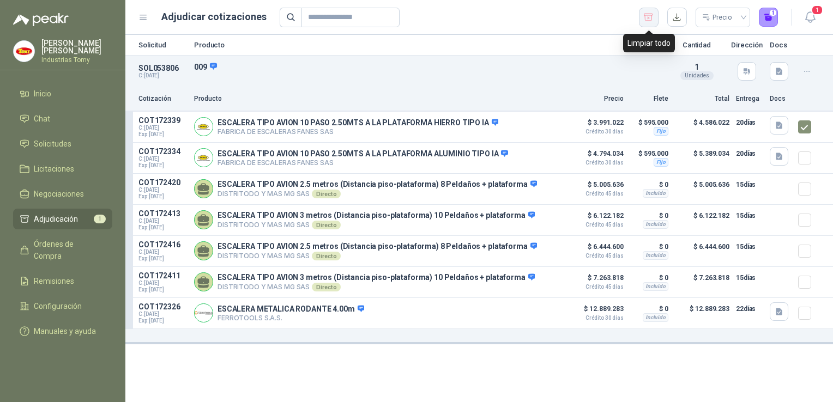
click at [642, 20] on button "button" at bounding box center [649, 18] width 20 height 20
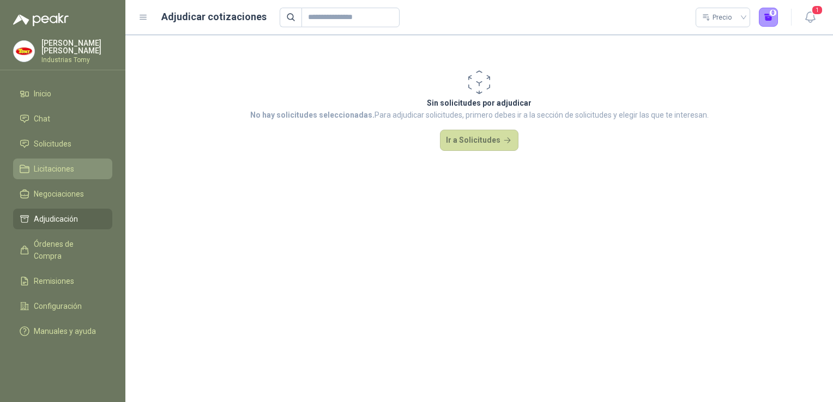
click at [57, 163] on span "Licitaciones" at bounding box center [54, 169] width 40 height 12
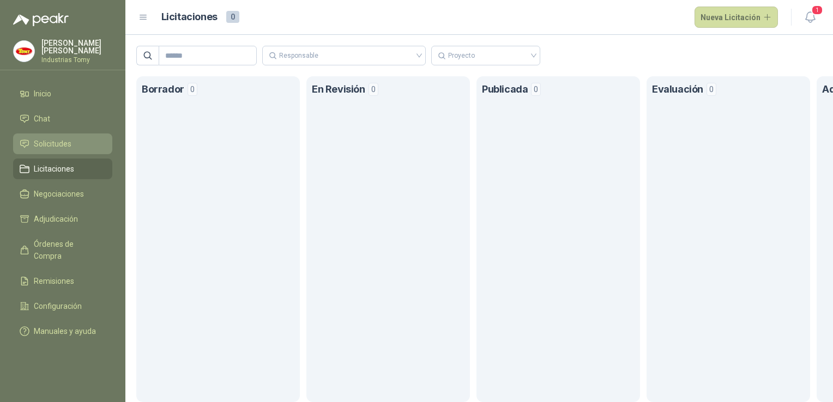
click at [54, 135] on link "Solicitudes" at bounding box center [62, 144] width 99 height 21
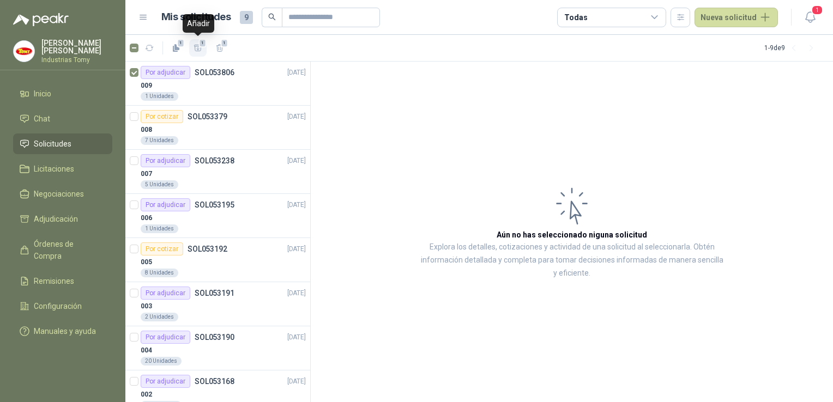
click at [196, 52] on button "1" at bounding box center [197, 47] width 17 height 17
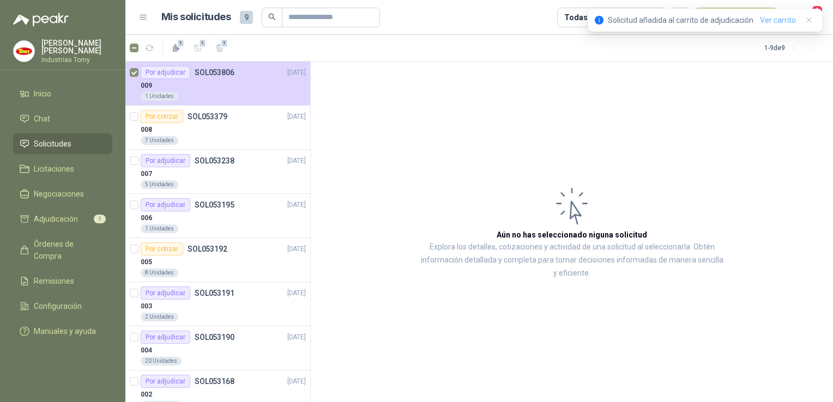
click at [778, 19] on link "Ver carrito" at bounding box center [778, 20] width 36 height 12
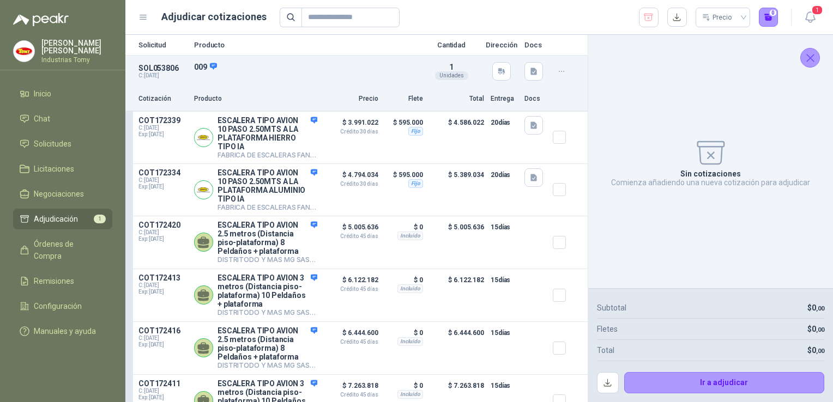
click at [691, 153] on div "Sin cotizaciones Comienza añadiendo una nueva cotización para adjudicar" at bounding box center [710, 162] width 227 height 236
click at [711, 152] on icon at bounding box center [711, 152] width 33 height 33
drag, startPoint x: 711, startPoint y: 152, endPoint x: 739, endPoint y: 206, distance: 61.0
click at [739, 206] on div "Sin cotizaciones Comienza añadiendo una nueva cotización para adjudicar" at bounding box center [710, 162] width 227 height 236
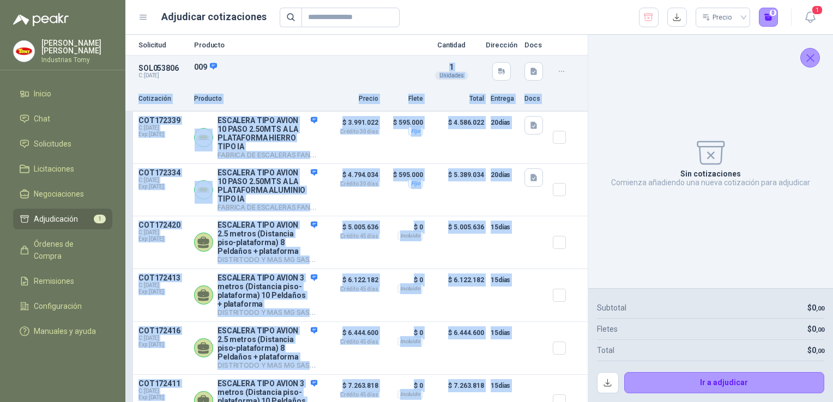
drag, startPoint x: 236, startPoint y: 83, endPoint x: 699, endPoint y: 131, distance: 465.8
click at [699, 131] on div "Solicitud Producto Cantidad Dirección Docs SOL053806 C: [DATE] 009 Detalles 1 U…" at bounding box center [479, 218] width 708 height 367
drag, startPoint x: 699, startPoint y: 131, endPoint x: 635, endPoint y: 101, distance: 71.2
click at [635, 101] on div "Sin cotizaciones Comienza añadiendo una nueva cotización para adjudicar" at bounding box center [710, 162] width 227 height 236
click at [640, 68] on div "Sin cotizaciones Comienza añadiendo una nueva cotización para adjudicar" at bounding box center [710, 162] width 227 height 236
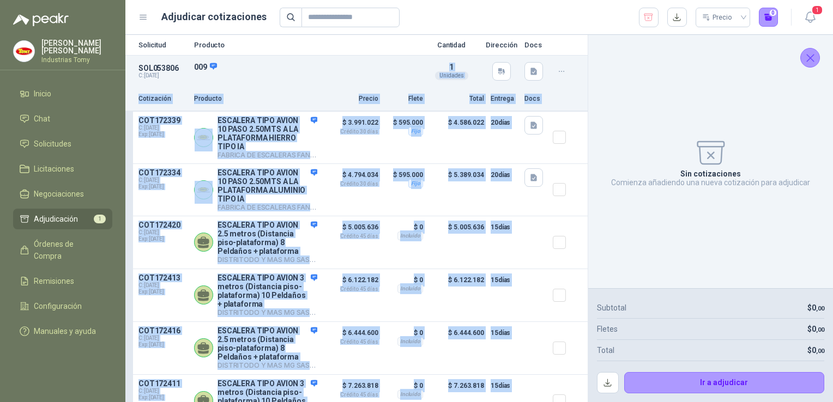
click at [640, 68] on div "Sin cotizaciones Comienza añadiendo una nueva cotización para adjudicar" at bounding box center [710, 162] width 227 height 236
drag, startPoint x: 640, startPoint y: 68, endPoint x: 557, endPoint y: 92, distance: 86.1
click at [557, 92] on div "Cotización Producto Precio Flete Total Entrega Docs" at bounding box center [356, 99] width 462 height 25
click at [799, 56] on div "Sin cotizaciones Comienza añadiendo una nueva cotización para adjudicar" at bounding box center [710, 162] width 227 height 236
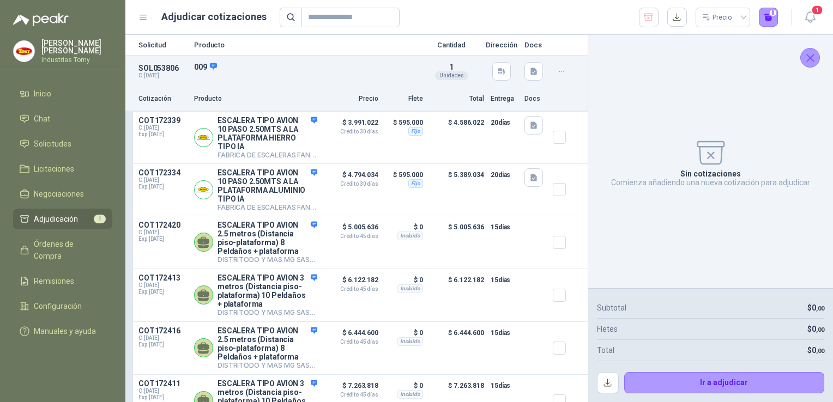
click at [261, 49] on div "Solicitud Producto Cantidad Dirección Docs" at bounding box center [356, 45] width 462 height 20
click at [565, 81] on div "SOL053806 C: [DATE] 009 Detalles 1 Unidades" at bounding box center [356, 72] width 462 height 32
click at [557, 70] on icon "button" at bounding box center [561, 71] width 9 height 9
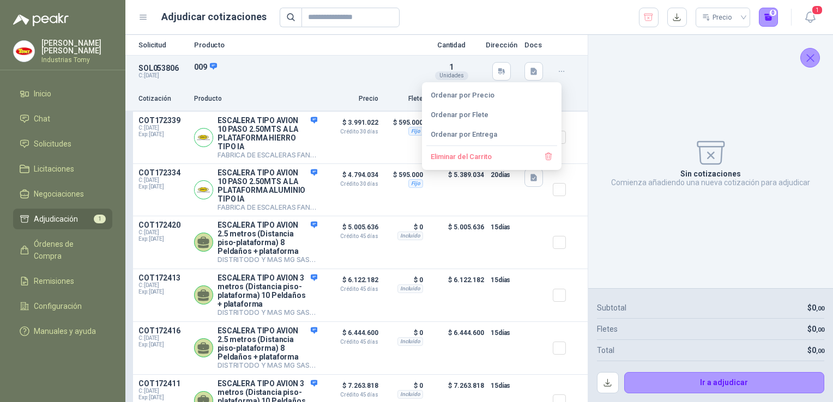
click at [676, 79] on div "Sin cotizaciones Comienza añadiendo una nueva cotización para adjudicar" at bounding box center [710, 162] width 227 height 236
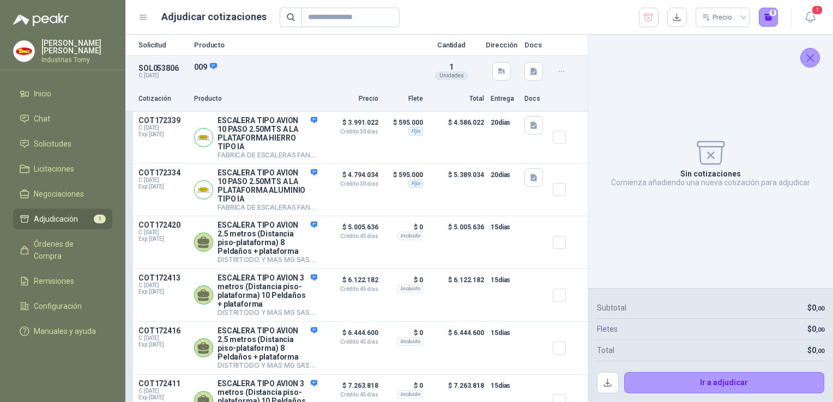
click at [130, 148] on div "COT172339 C: [DATE] Exp: [DATE] ESCALERA TIPO AVION 10 PASO 2.50MTS A LA PLATAF…" at bounding box center [356, 287] width 462 height 351
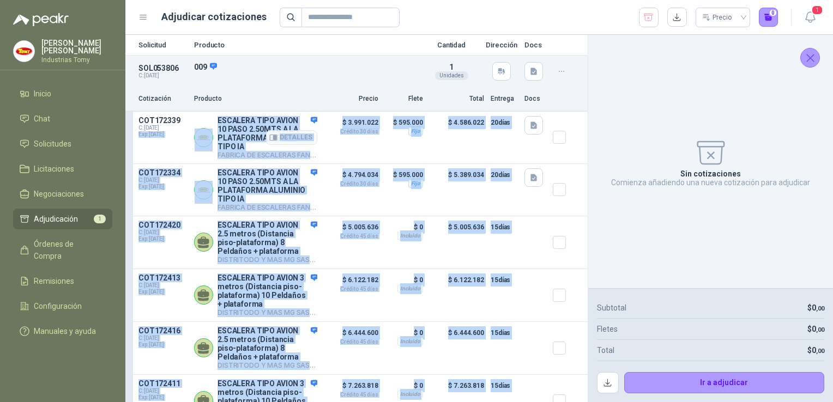
click at [134, 142] on div "COT172339 C: [DATE] Exp: [DATE] ESCALERA TIPO AVION 10 PASO 2.50MTS A LA PLATAF…" at bounding box center [356, 287] width 462 height 351
drag, startPoint x: 134, startPoint y: 142, endPoint x: 143, endPoint y: 142, distance: 9.3
click at [143, 142] on div "COT172339 C: [DATE] Exp: [DATE]" at bounding box center [162, 137] width 49 height 43
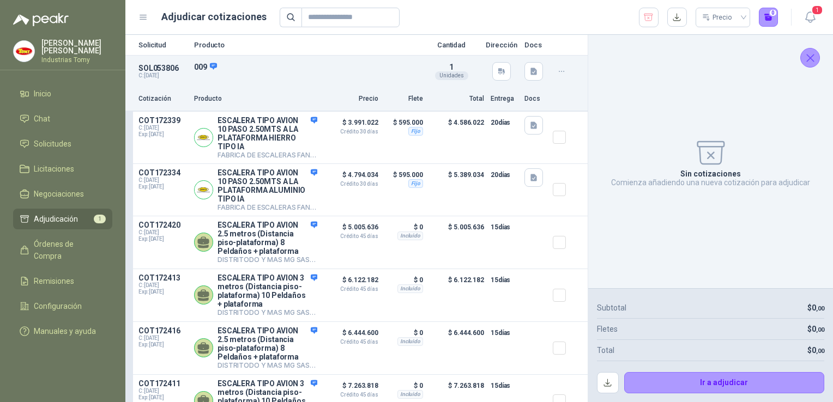
click at [628, 129] on div "Sin cotizaciones Comienza añadiendo una nueva cotización para adjudicar" at bounding box center [710, 162] width 227 height 236
click at [445, 144] on p "$ 4.586.022" at bounding box center [457, 137] width 55 height 43
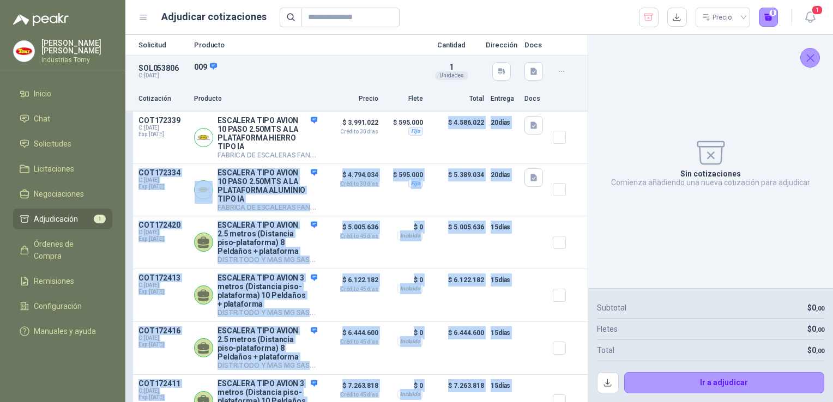
drag, startPoint x: 431, startPoint y: 146, endPoint x: 702, endPoint y: 154, distance: 271.1
click at [702, 154] on div "Solicitud Producto Cantidad Dirección Docs SOL053806 C: [DATE] 009 Detalles 1 U…" at bounding box center [479, 218] width 708 height 367
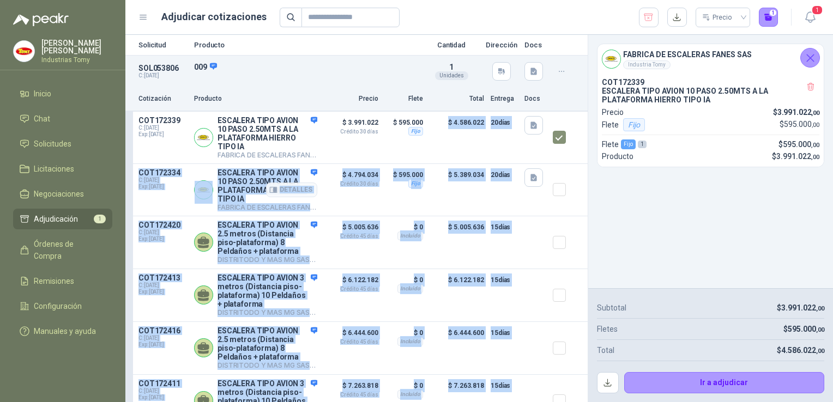
click at [556, 202] on div at bounding box center [564, 189] width 22 height 43
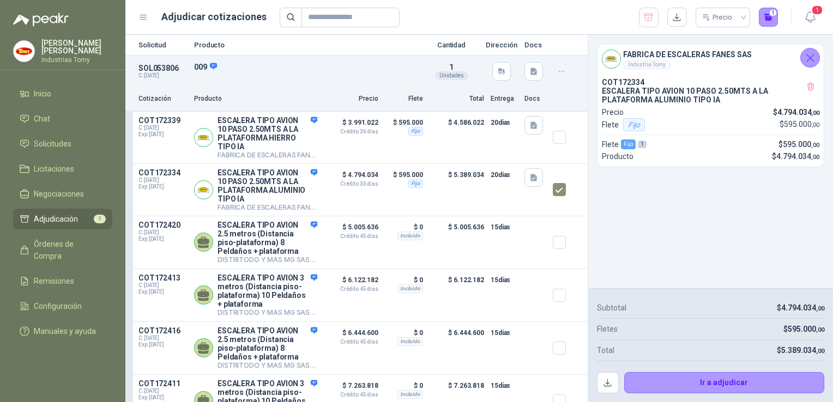
click at [666, 228] on div "FABRICA DE ESCALERAS FANES SAS Industria Tomy COT172334 ESCALERA TIPO AVION 10 …" at bounding box center [710, 162] width 245 height 254
click at [157, 41] on p "Solicitud" at bounding box center [162, 44] width 49 height 7
click at [197, 38] on div "Solicitud Producto Cantidad Dirección Docs" at bounding box center [356, 45] width 462 height 20
click at [204, 49] on div "Solicitud Producto Cantidad Dirección Docs" at bounding box center [356, 45] width 462 height 20
click at [204, 47] on p "Producto" at bounding box center [306, 44] width 224 height 7
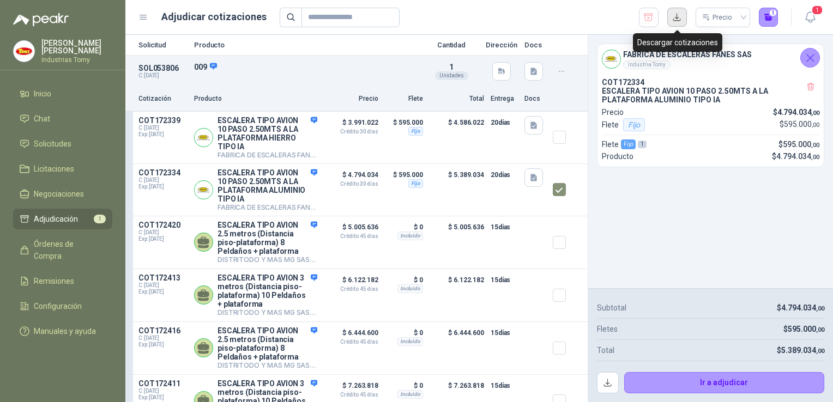
click at [673, 20] on button "button" at bounding box center [677, 18] width 20 height 20
click at [804, 44] on div "FABRICA DE ESCALERAS FANES SAS Industria Tomy COT172334 ESCALERA TIPO AVION 10 …" at bounding box center [710, 106] width 227 height 124
click at [812, 56] on icon "Cerrar" at bounding box center [810, 58] width 7 height 7
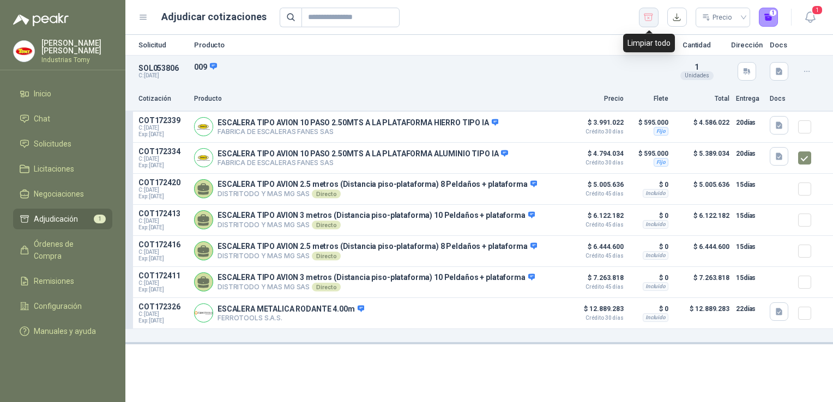
click at [642, 14] on button "button" at bounding box center [649, 18] width 20 height 20
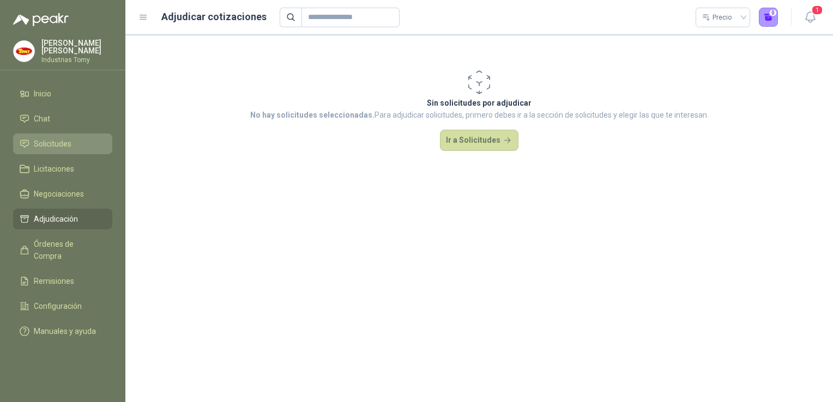
click at [29, 140] on li "Solicitudes" at bounding box center [63, 144] width 86 height 12
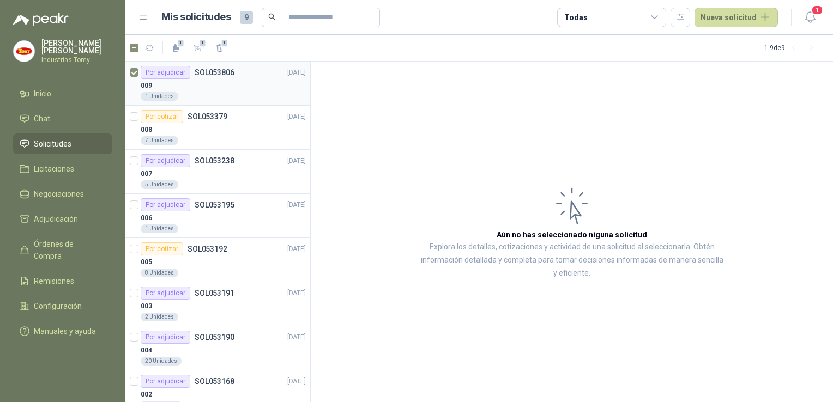
click at [214, 79] on div "009" at bounding box center [223, 85] width 165 height 13
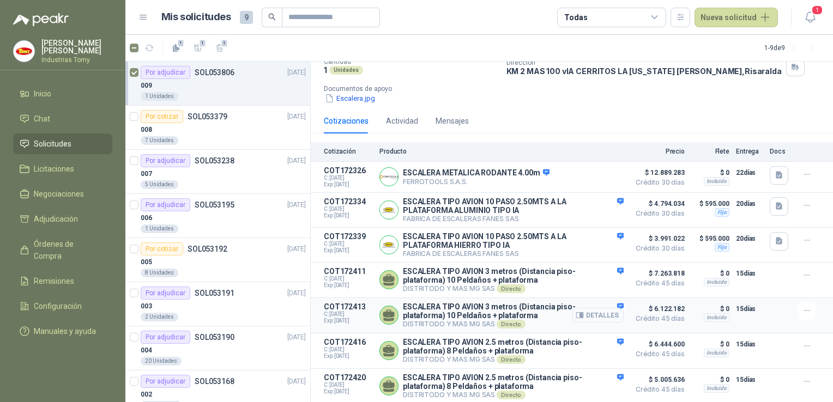
scroll to position [107, 0]
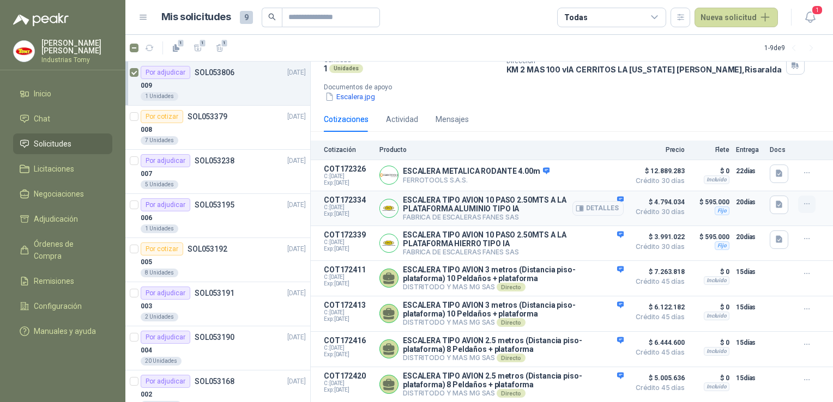
click at [803, 200] on icon "button" at bounding box center [807, 204] width 9 height 9
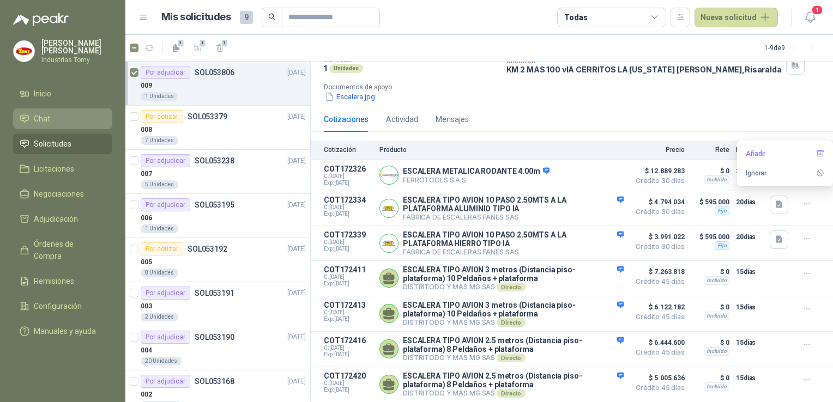
click at [46, 117] on span "Chat" at bounding box center [42, 119] width 16 height 12
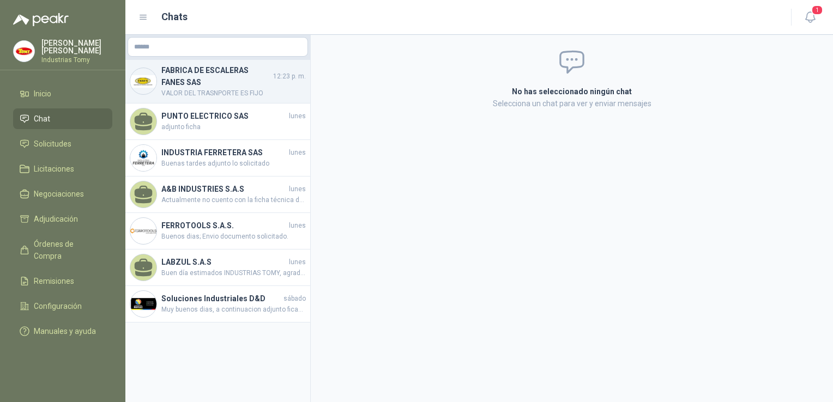
click at [227, 76] on h4 "FABRICA DE ESCALERAS FANES SAS" at bounding box center [216, 76] width 110 height 24
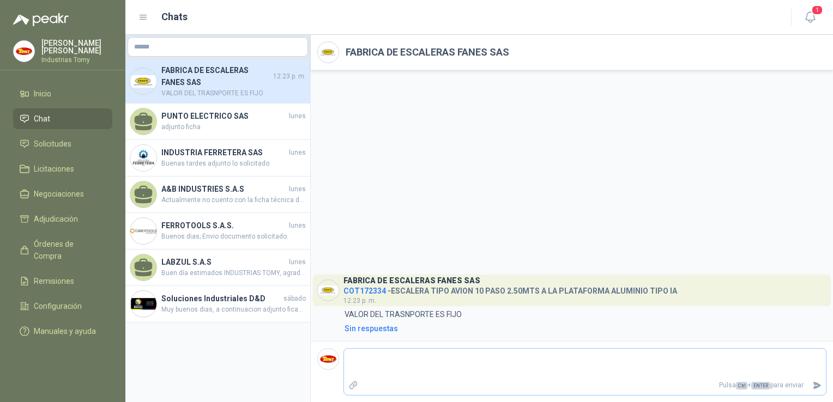
click at [440, 367] on textarea at bounding box center [585, 363] width 482 height 25
type textarea "*"
type textarea "**"
type textarea "***"
type textarea "****"
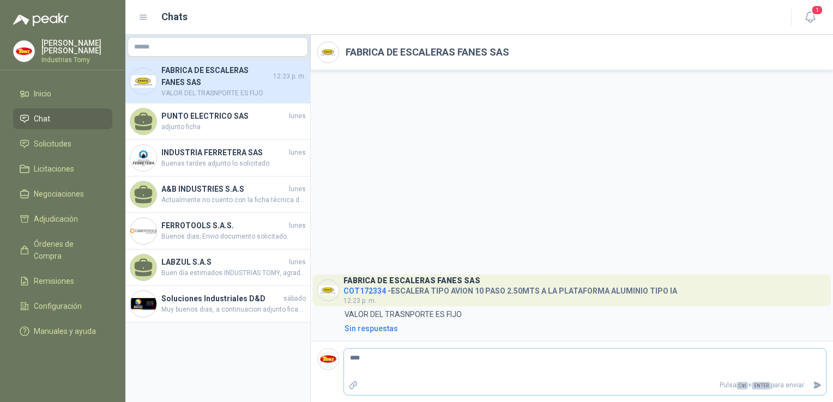
type textarea "*****"
type textarea "******"
type textarea "********"
type textarea "*********"
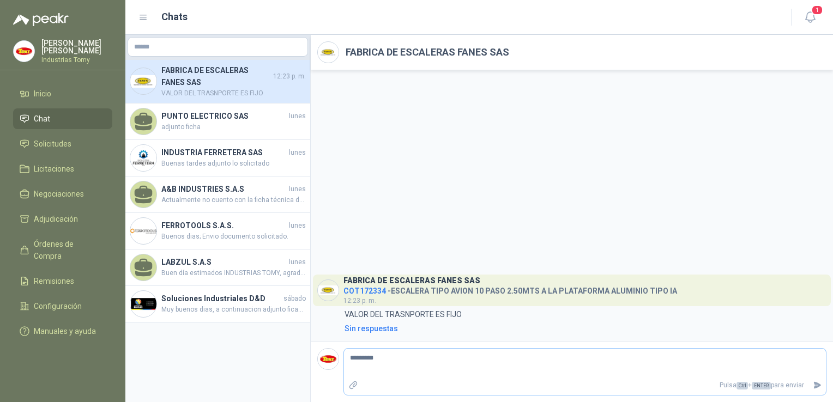
type textarea "**********"
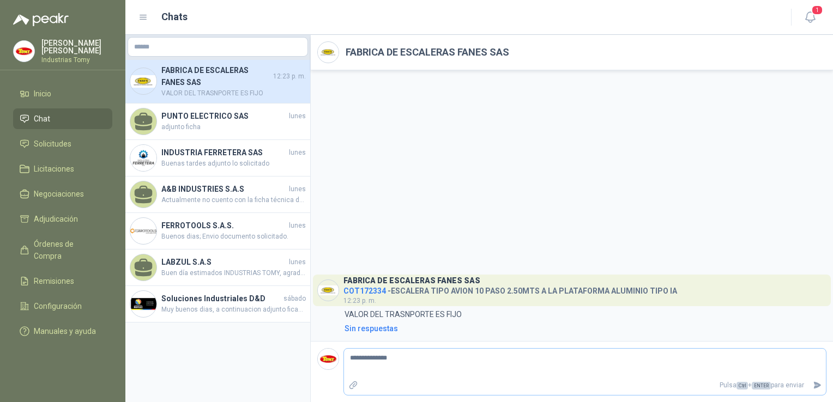
type textarea "**********"
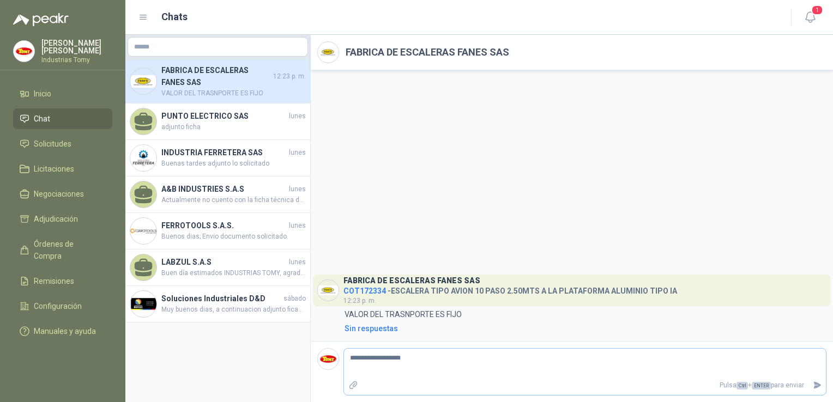
type textarea "**********"
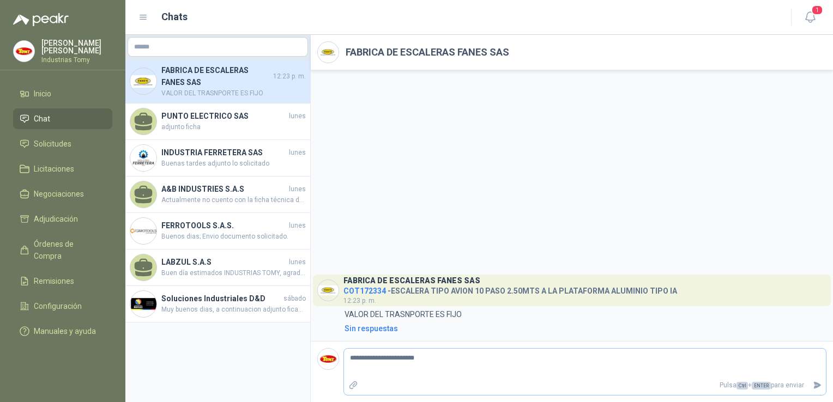
type textarea "**********"
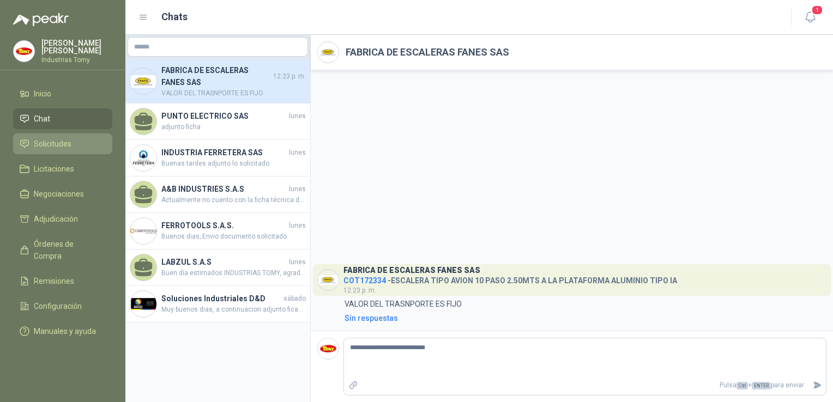
type textarea "**********"
click at [42, 143] on span "Solicitudes" at bounding box center [53, 144] width 38 height 12
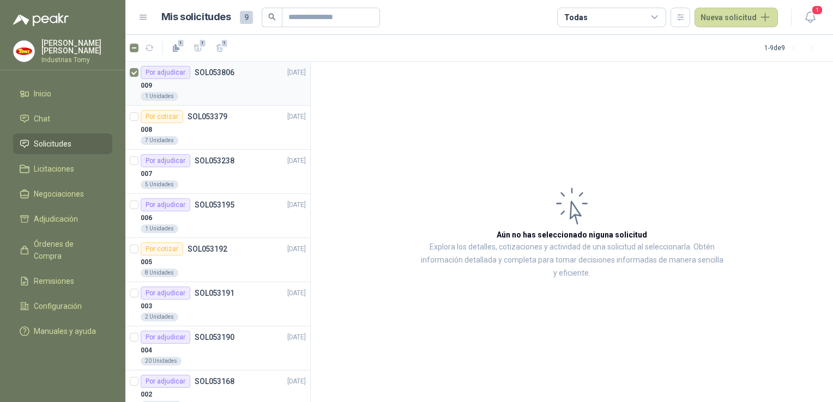
click at [201, 87] on div "009" at bounding box center [223, 85] width 165 height 13
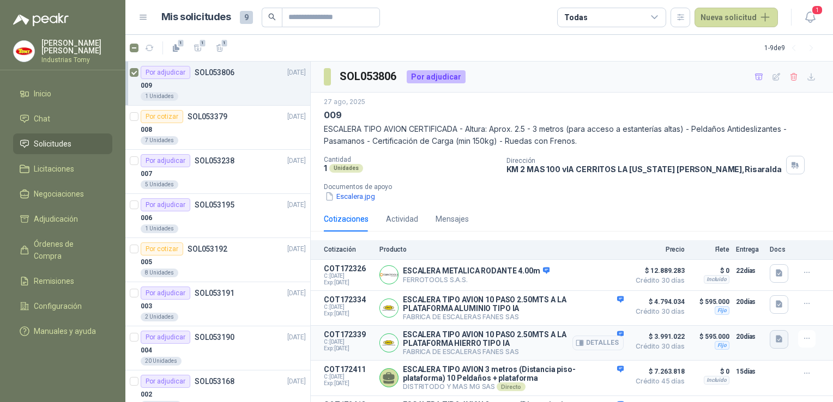
click at [775, 336] on icon "button" at bounding box center [779, 339] width 9 height 9
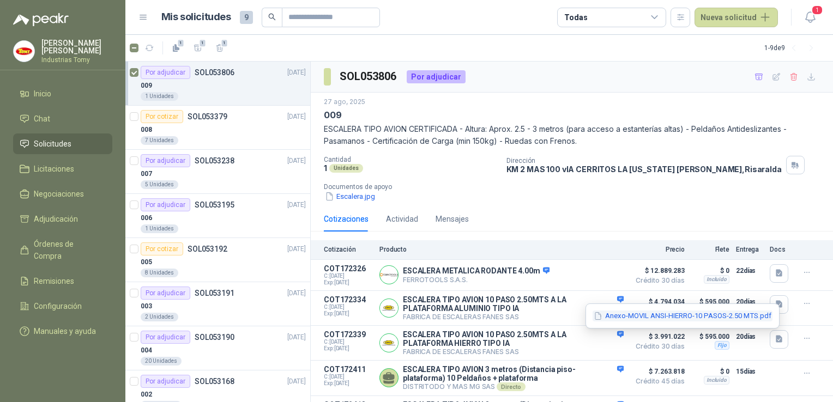
click at [698, 318] on button "Anexo-MOVIL ANSI-HIERRO-10 PASOS-2.50 MTS.pdf" at bounding box center [683, 316] width 180 height 11
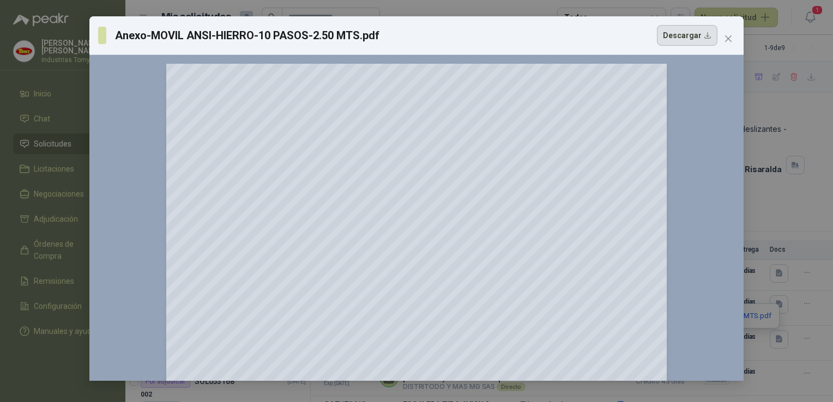
click at [694, 33] on button "Descargar" at bounding box center [687, 35] width 61 height 21
click at [721, 39] on span "Close" at bounding box center [728, 38] width 17 height 9
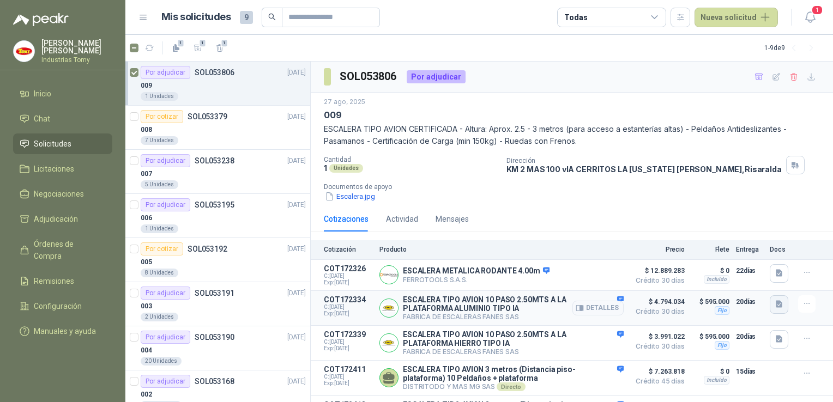
click at [775, 305] on button "button" at bounding box center [779, 305] width 19 height 19
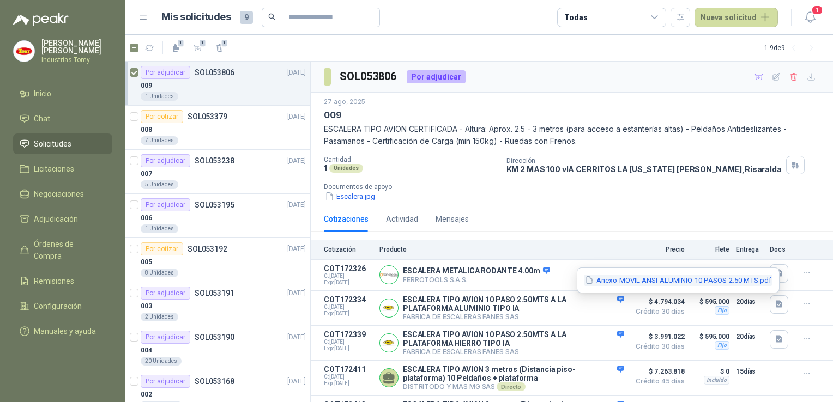
click at [671, 280] on button "Anexo-MOVIL ANSI-ALUMINIO-10 PASOS-2.50 MTS.pdf" at bounding box center [678, 280] width 189 height 11
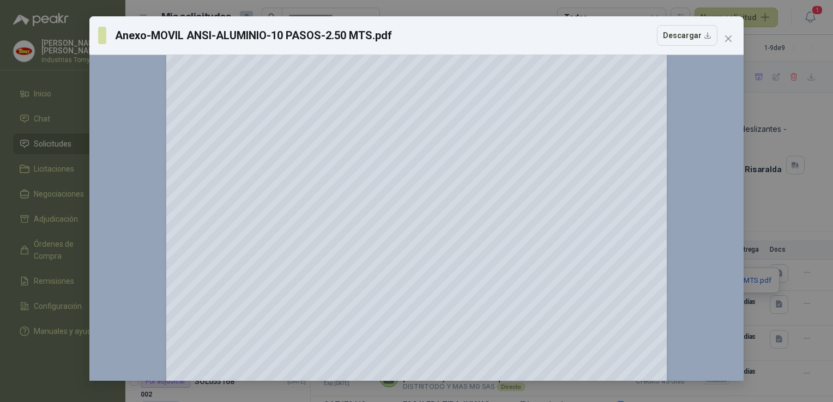
scroll to position [55, 0]
click at [722, 45] on button "Close" at bounding box center [728, 38] width 17 height 17
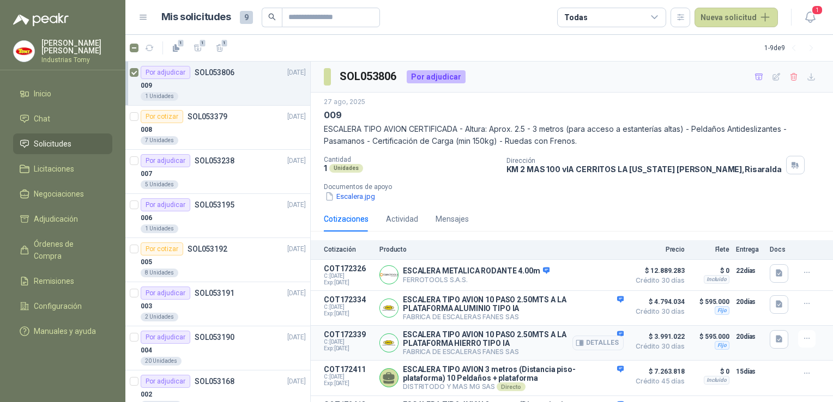
click at [696, 341] on p "$ 595.000" at bounding box center [710, 336] width 38 height 13
click at [775, 344] on icon "button" at bounding box center [779, 339] width 9 height 9
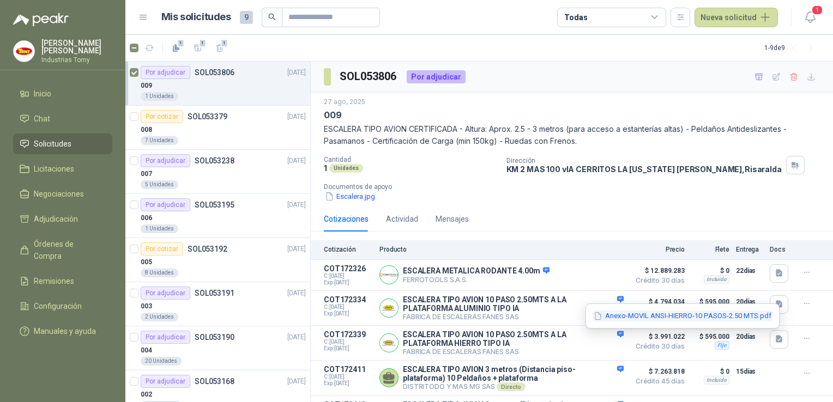
click at [694, 314] on button "Anexo-MOVIL ANSI-HIERRO-10 PASOS-2.50 MTS.pdf" at bounding box center [683, 316] width 180 height 11
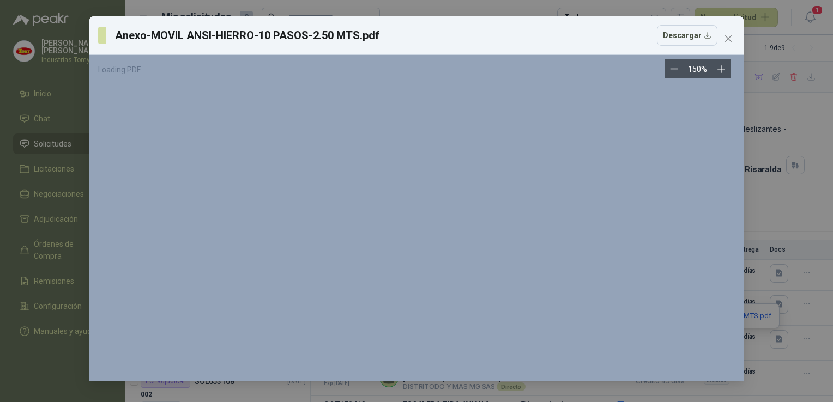
scroll to position [0, 0]
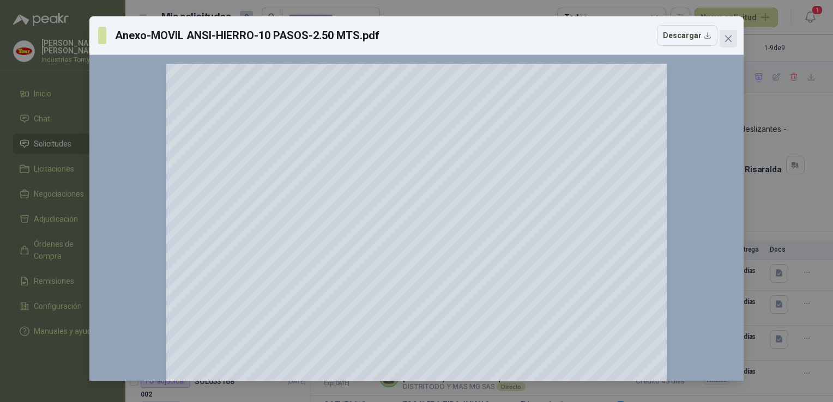
click at [722, 33] on button "Close" at bounding box center [728, 38] width 17 height 17
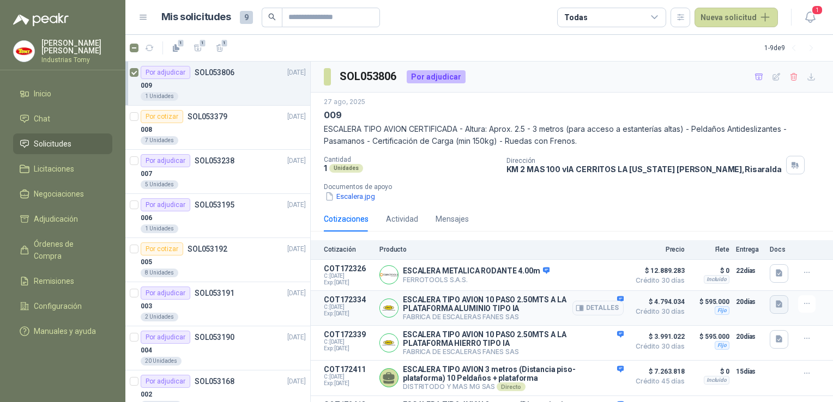
click at [775, 307] on icon "button" at bounding box center [779, 304] width 9 height 9
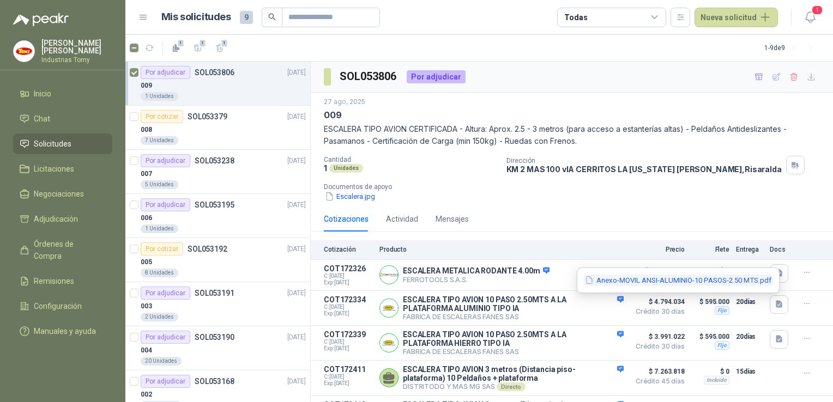
click at [738, 280] on button "Anexo-MOVIL ANSI-ALUMINIO-10 PASOS-2.50 MTS.pdf" at bounding box center [678, 280] width 189 height 11
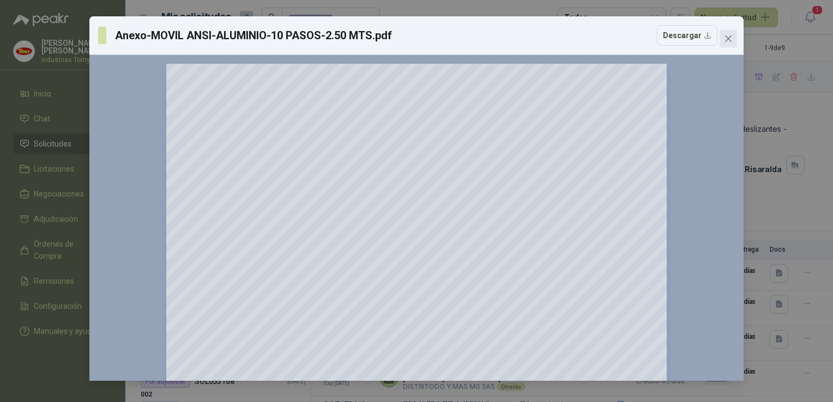
click at [733, 36] on span "Close" at bounding box center [728, 38] width 17 height 9
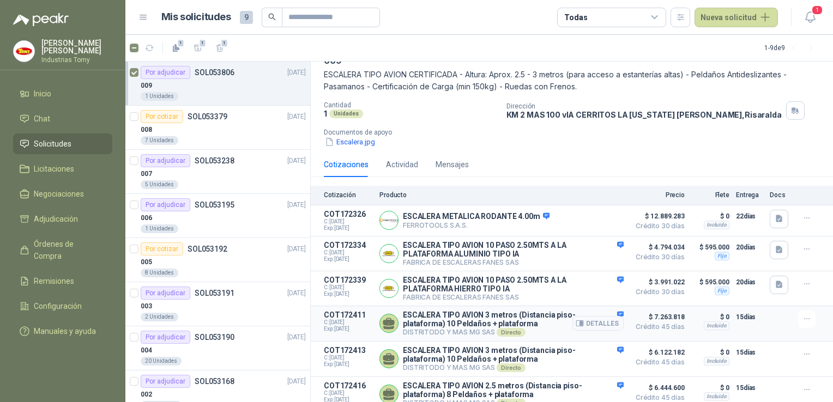
scroll to position [107, 0]
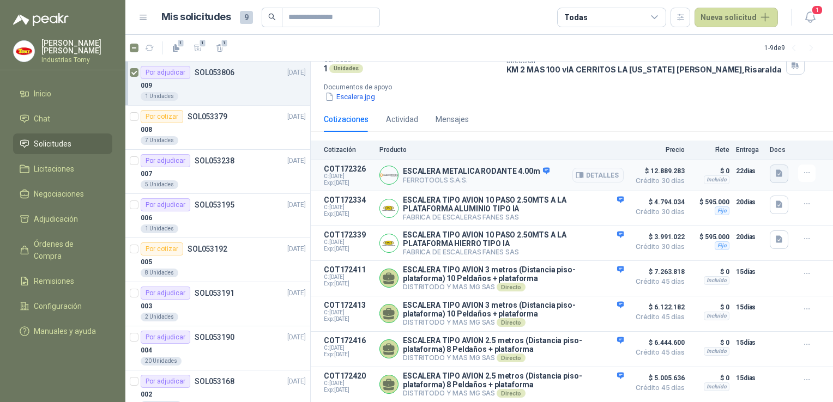
click at [776, 170] on icon "button" at bounding box center [779, 173] width 7 height 7
click at [738, 119] on button "image (5).png" at bounding box center [743, 119] width 58 height 11
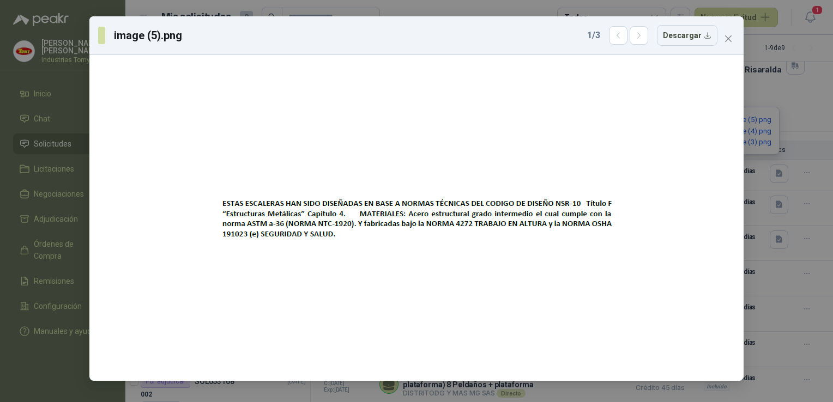
click at [726, 29] on div "image (5).png 1 / 3 Descargar" at bounding box center [416, 35] width 637 height 21
click at [726, 34] on icon "close" at bounding box center [728, 38] width 9 height 9
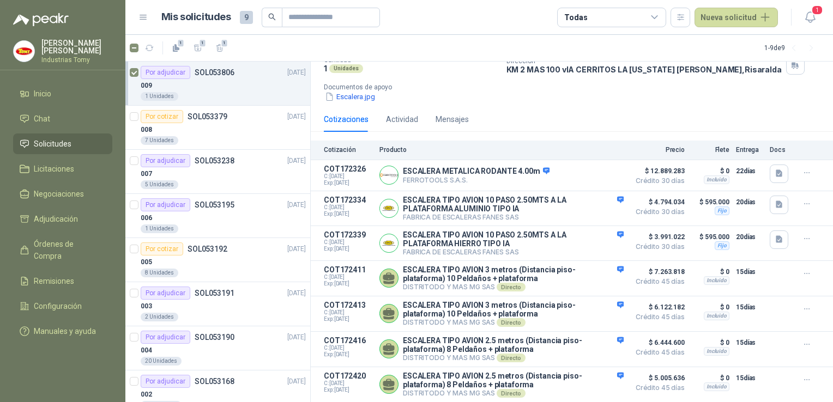
click at [768, 91] on div "Escalera.jpg" at bounding box center [576, 96] width 505 height 11
